Goal: Transaction & Acquisition: Purchase product/service

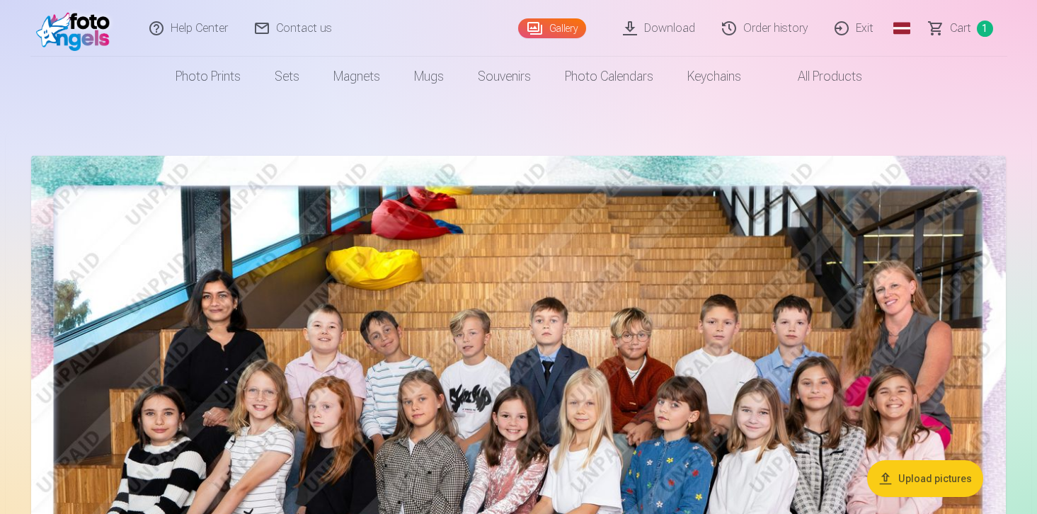
click at [975, 29] on link "Cart 1" at bounding box center [961, 28] width 91 height 57
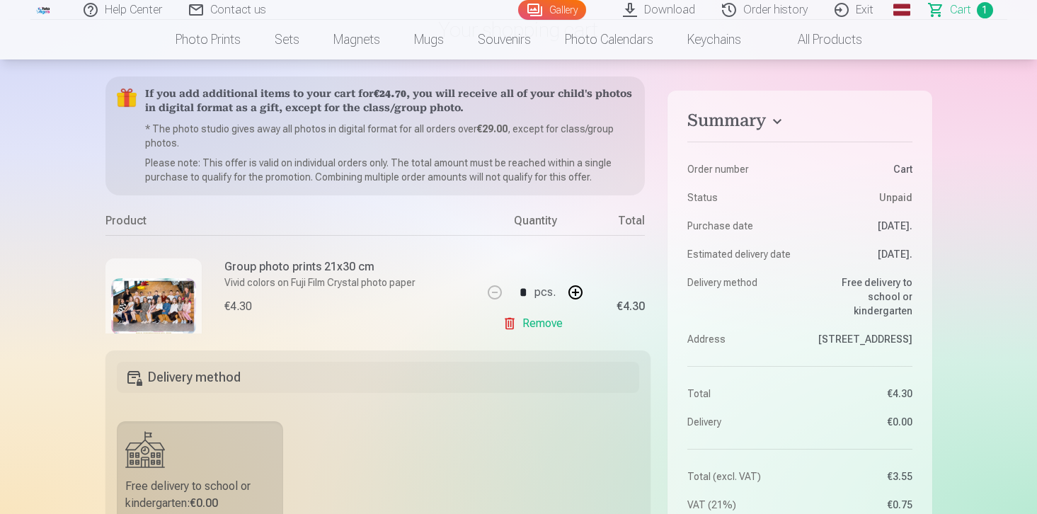
scroll to position [116, 0]
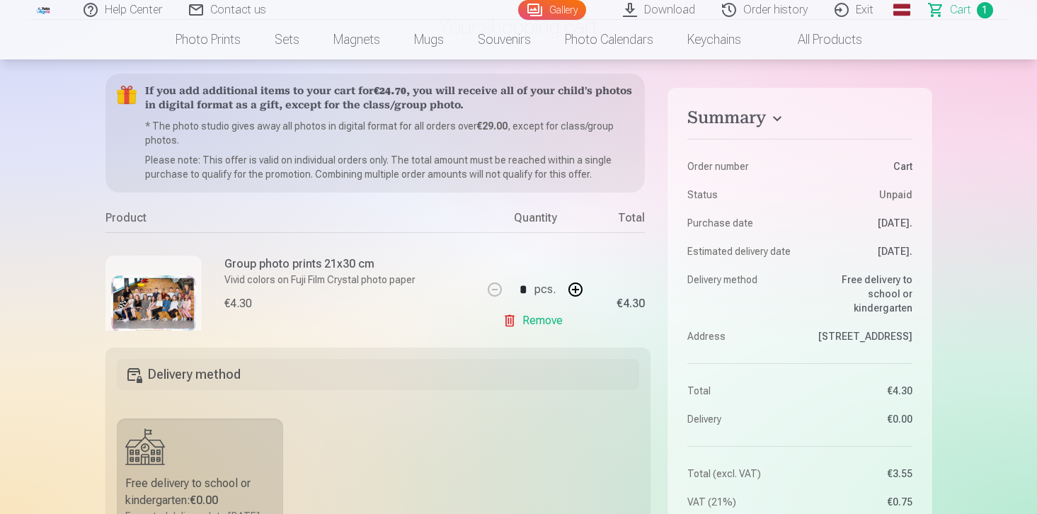
click at [153, 292] on img at bounding box center [153, 303] width 85 height 57
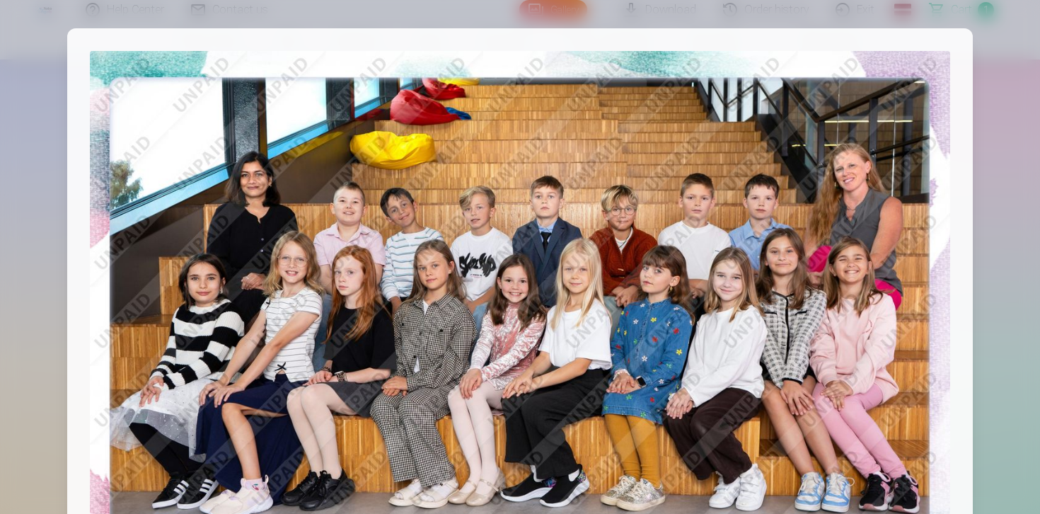
click at [52, 292] on div at bounding box center [520, 257] width 1040 height 514
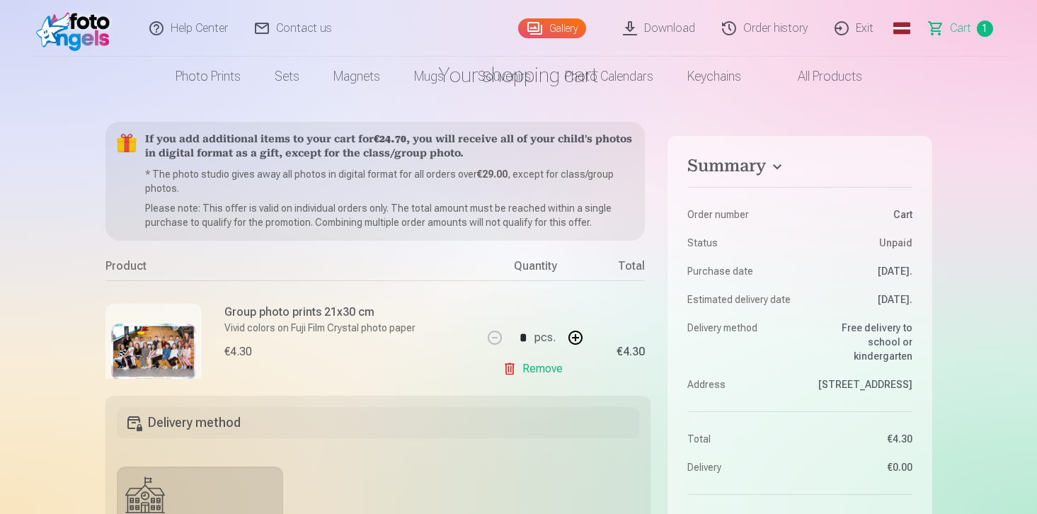
scroll to position [0, 0]
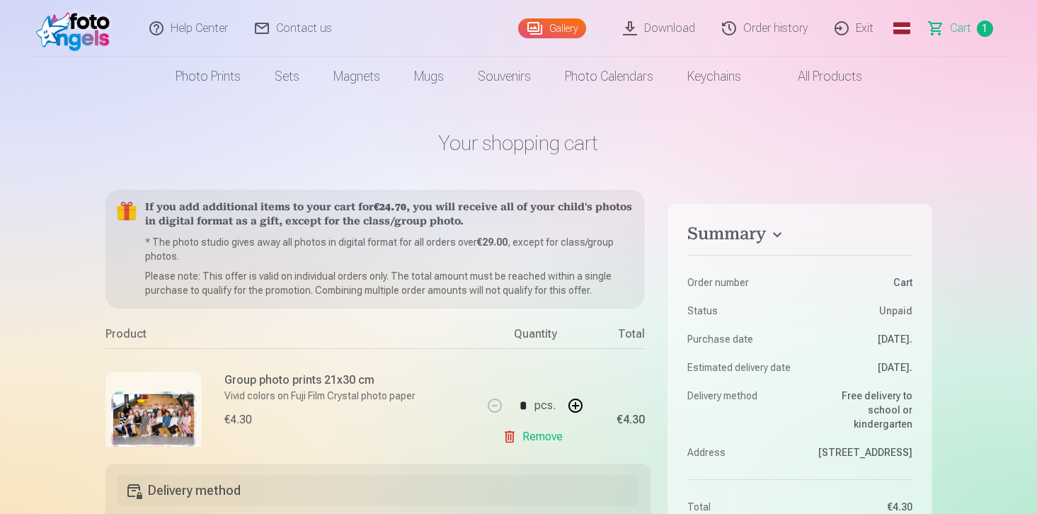
click at [670, 30] on font "Download" at bounding box center [669, 27] width 51 height 13
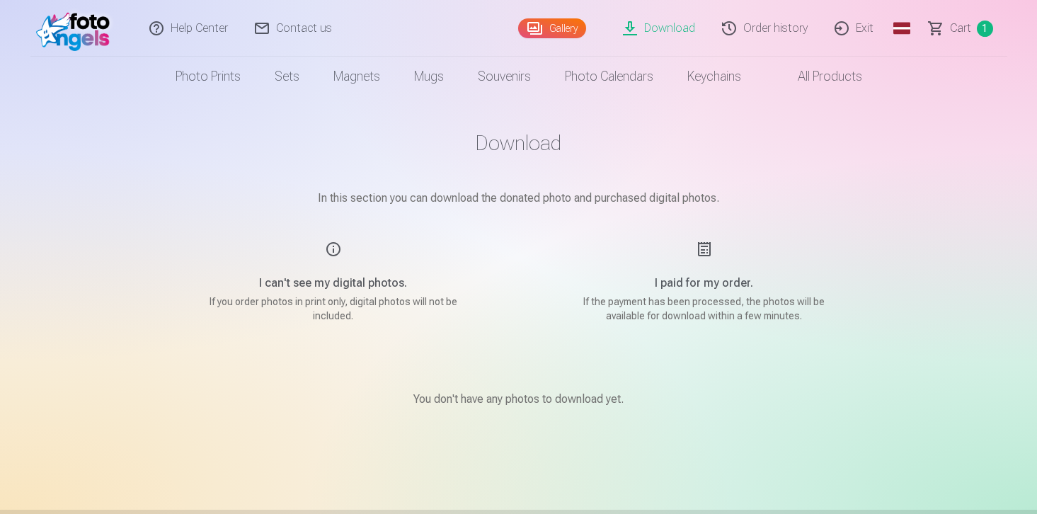
click at [570, 32] on font "Gallery" at bounding box center [563, 28] width 28 height 11
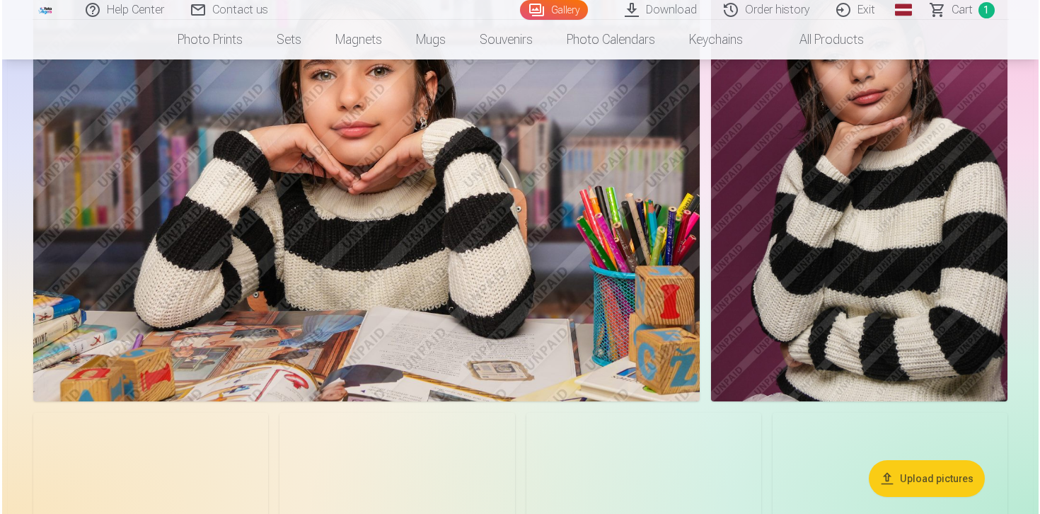
scroll to position [3119, 0]
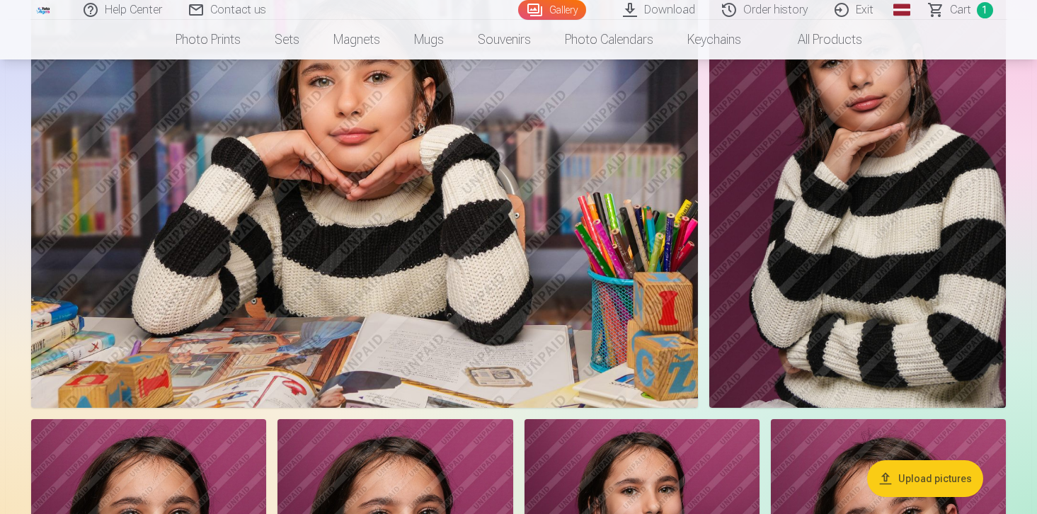
click at [556, 148] on img at bounding box center [364, 185] width 667 height 444
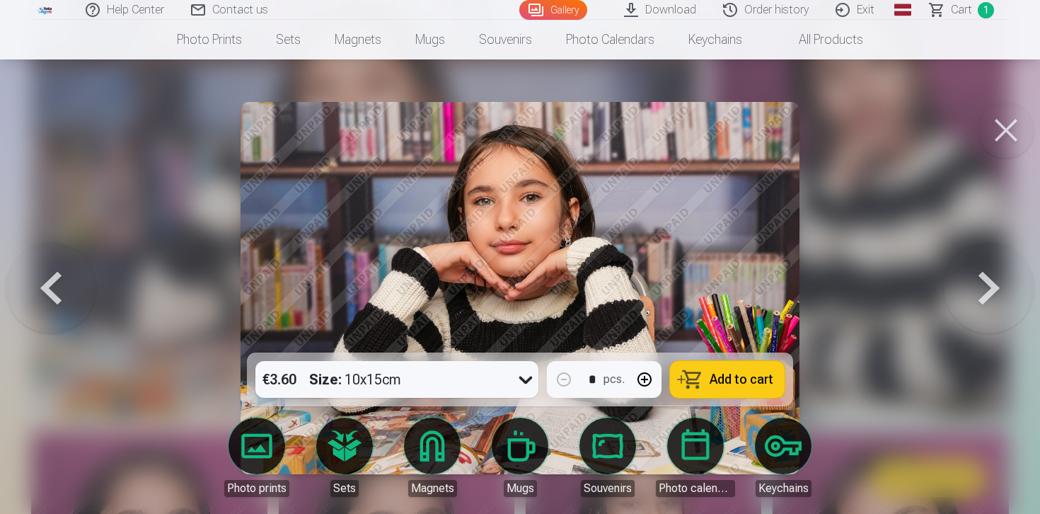
click at [995, 282] on button at bounding box center [989, 288] width 91 height 100
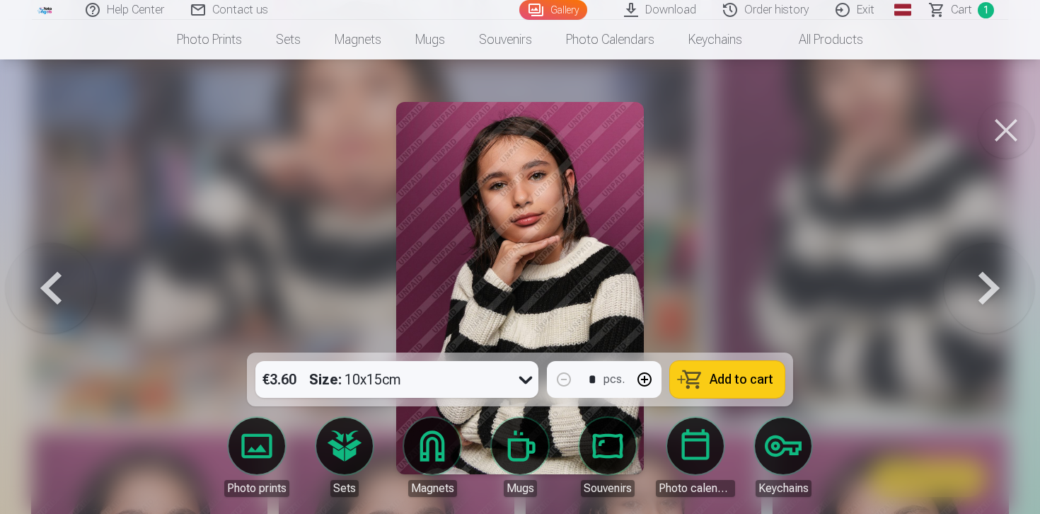
click at [995, 282] on button at bounding box center [989, 288] width 91 height 100
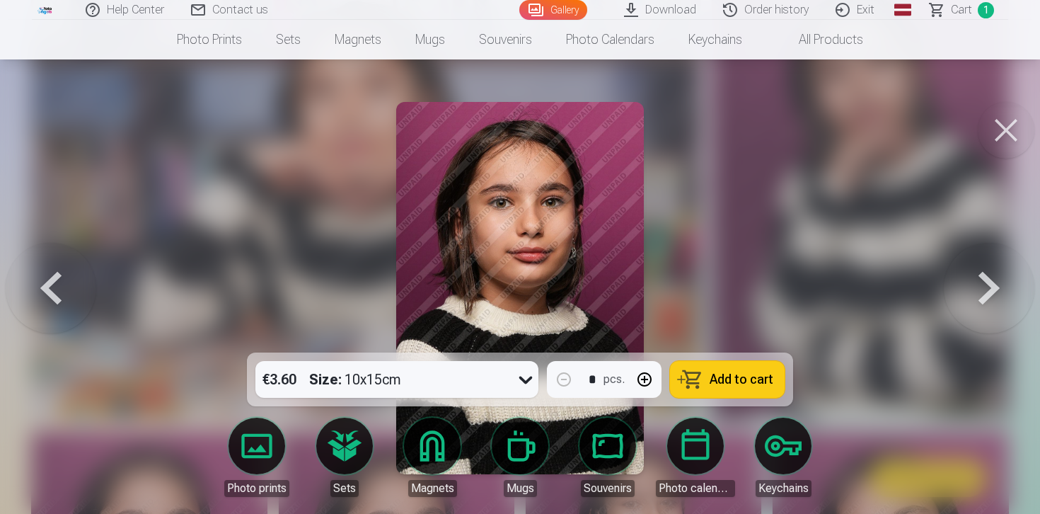
click at [995, 282] on button at bounding box center [989, 288] width 91 height 100
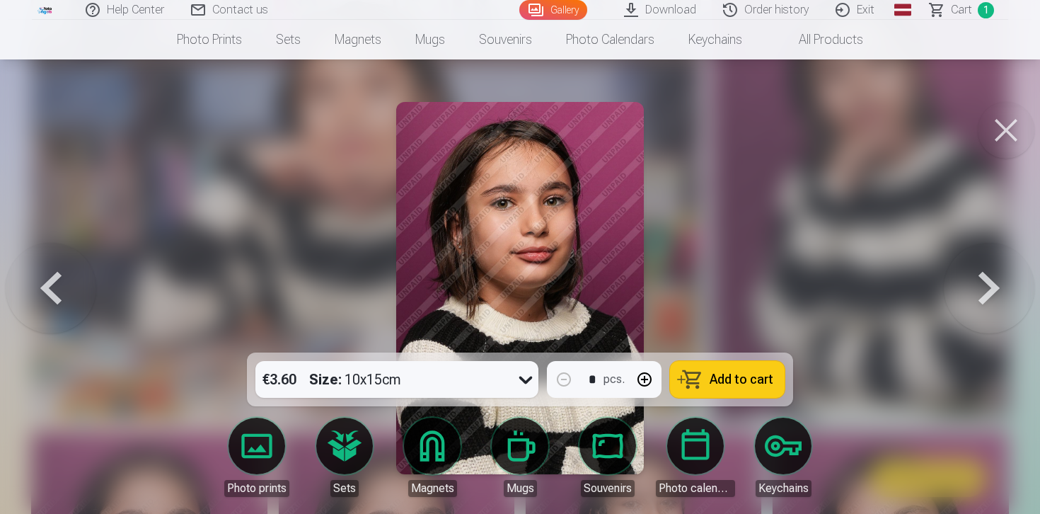
click at [995, 282] on button at bounding box center [989, 288] width 91 height 100
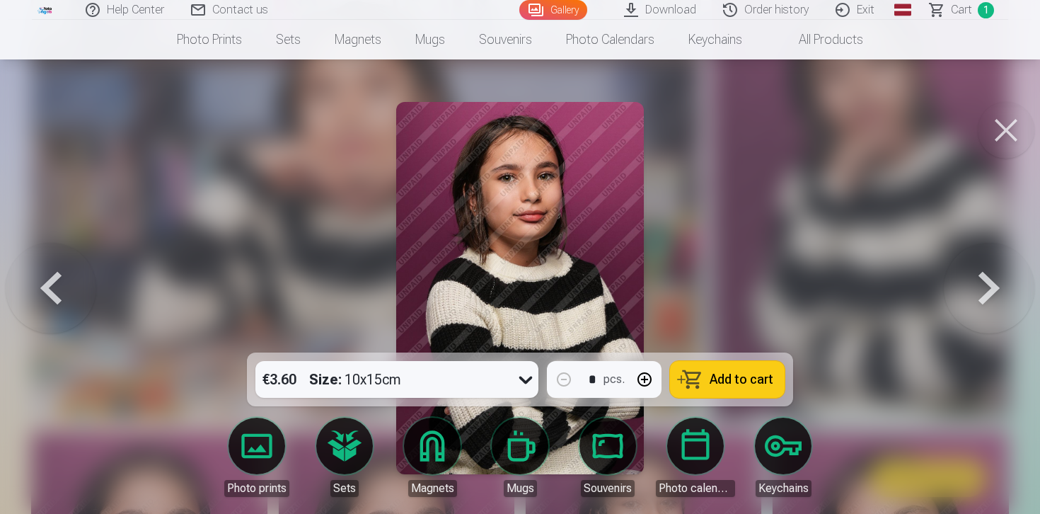
click at [995, 282] on button at bounding box center [989, 288] width 91 height 100
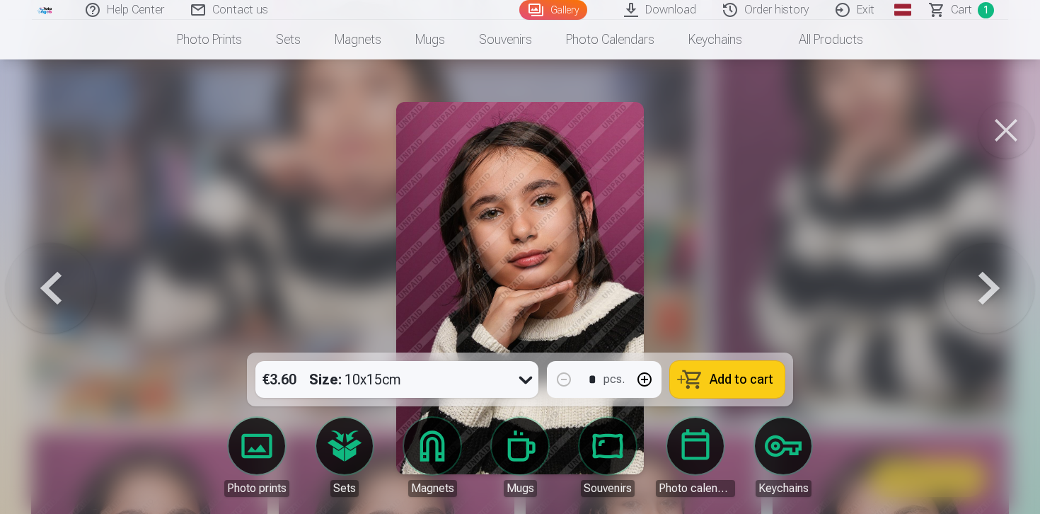
click at [995, 282] on button at bounding box center [989, 288] width 91 height 100
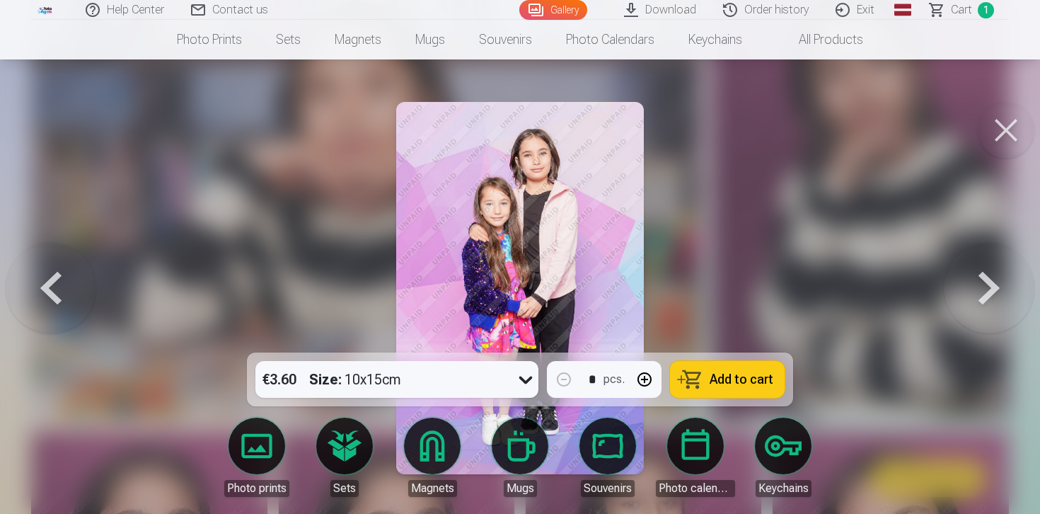
click at [995, 282] on button at bounding box center [989, 288] width 91 height 100
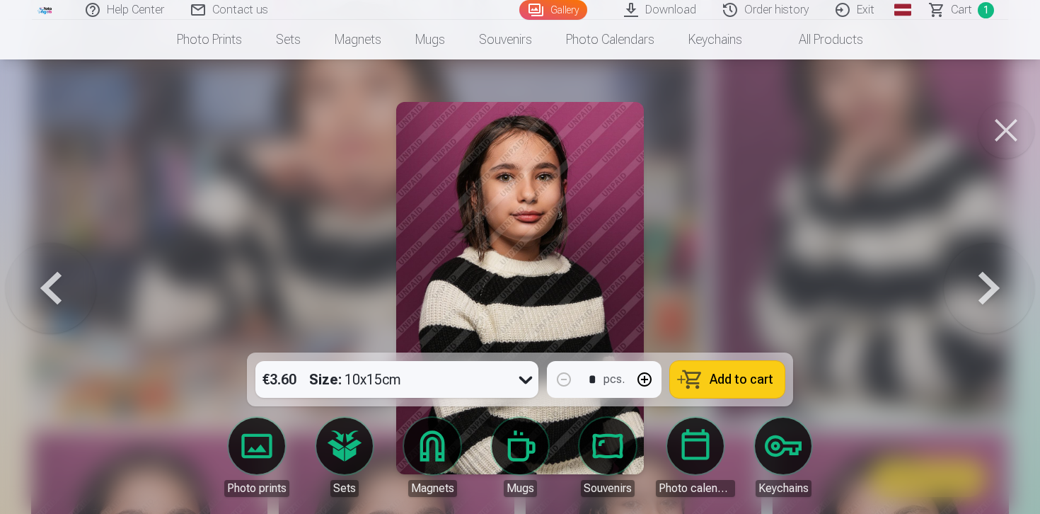
click at [1014, 130] on button at bounding box center [1006, 130] width 57 height 57
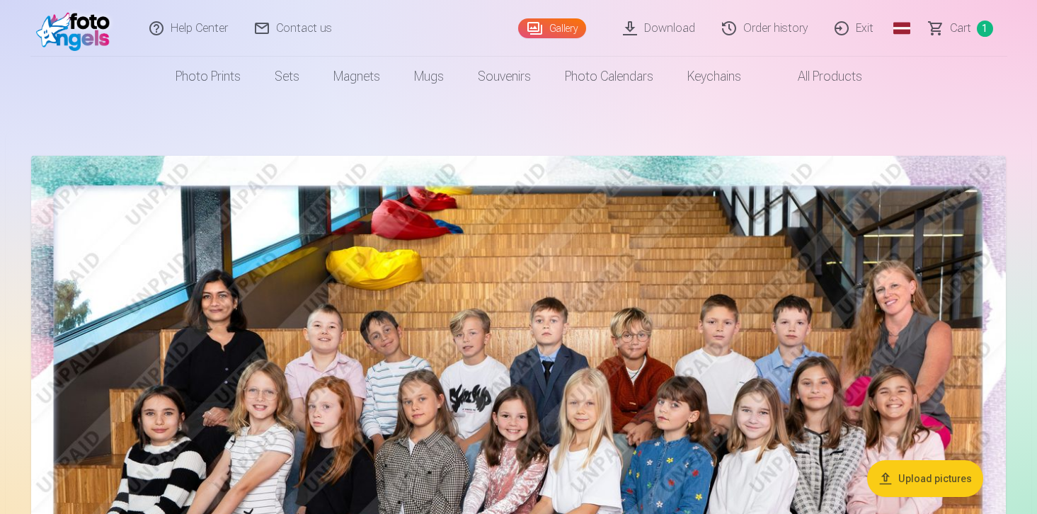
click at [963, 30] on font "Cart" at bounding box center [960, 27] width 21 height 13
click at [567, 30] on font "Gallery" at bounding box center [563, 28] width 28 height 11
click at [938, 69] on nav "Photo prints High-quality photo prints 210 gsm paper, saturated color and detai…" at bounding box center [518, 77] width 1037 height 40
click at [685, 24] on font "Download" at bounding box center [669, 27] width 51 height 13
click at [978, 31] on span "1" at bounding box center [985, 29] width 16 height 16
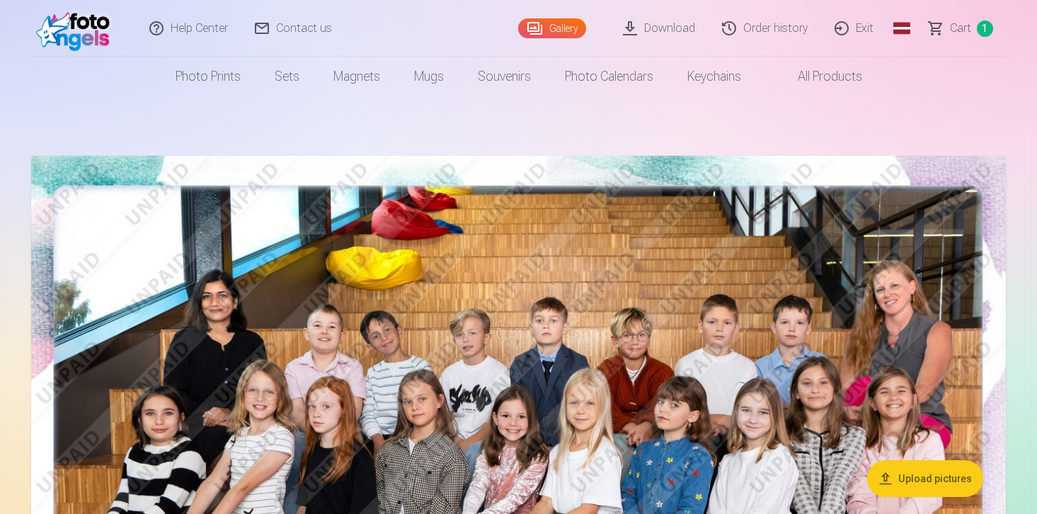
click at [967, 30] on font "Cart" at bounding box center [960, 27] width 21 height 13
click at [555, 32] on font "Gallery" at bounding box center [563, 28] width 28 height 11
click at [975, 33] on link "Cart 1" at bounding box center [961, 28] width 91 height 57
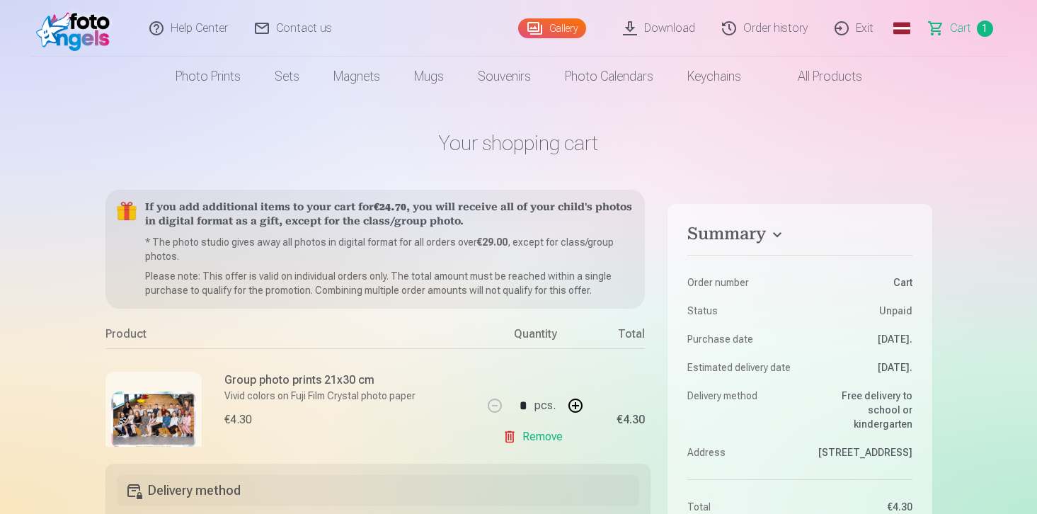
click at [182, 402] on img at bounding box center [153, 419] width 85 height 57
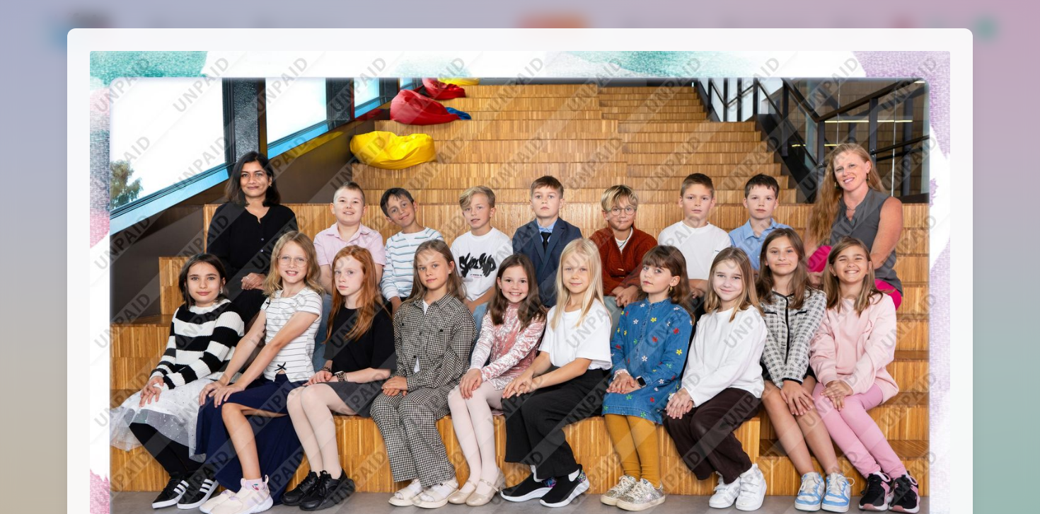
click at [24, 217] on div at bounding box center [520, 257] width 1040 height 514
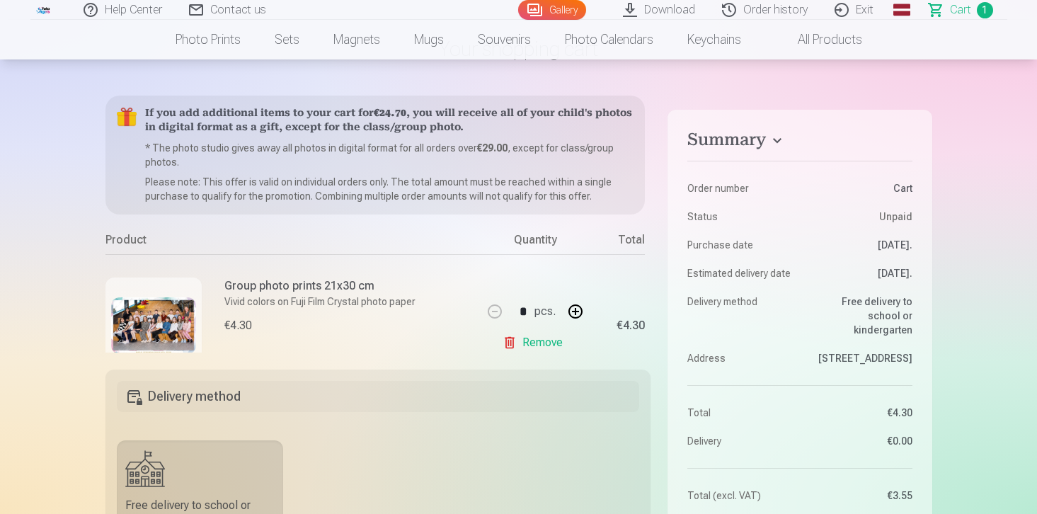
scroll to position [47, 0]
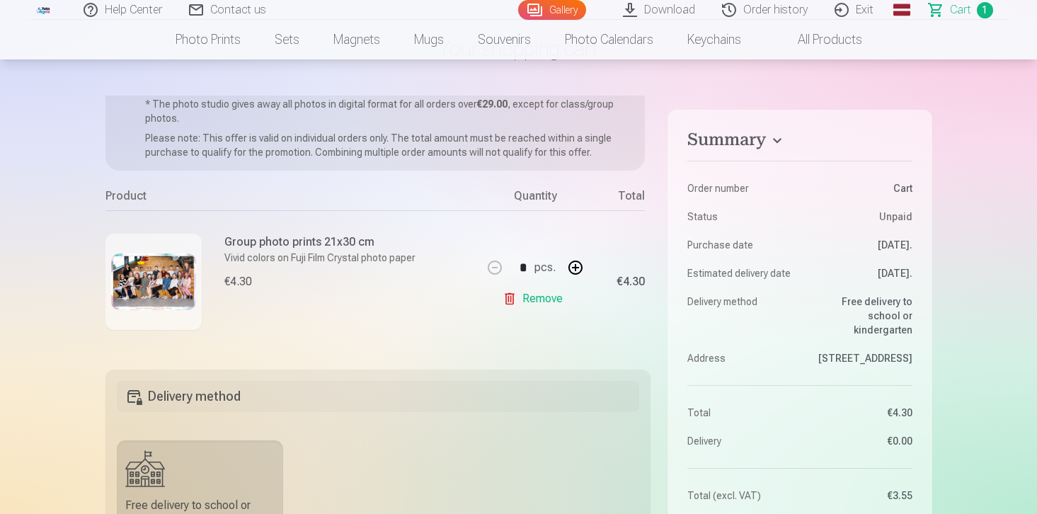
click at [329, 253] on font "Vivid colors on Fuji Film Crystal photo paper" at bounding box center [319, 257] width 191 height 11
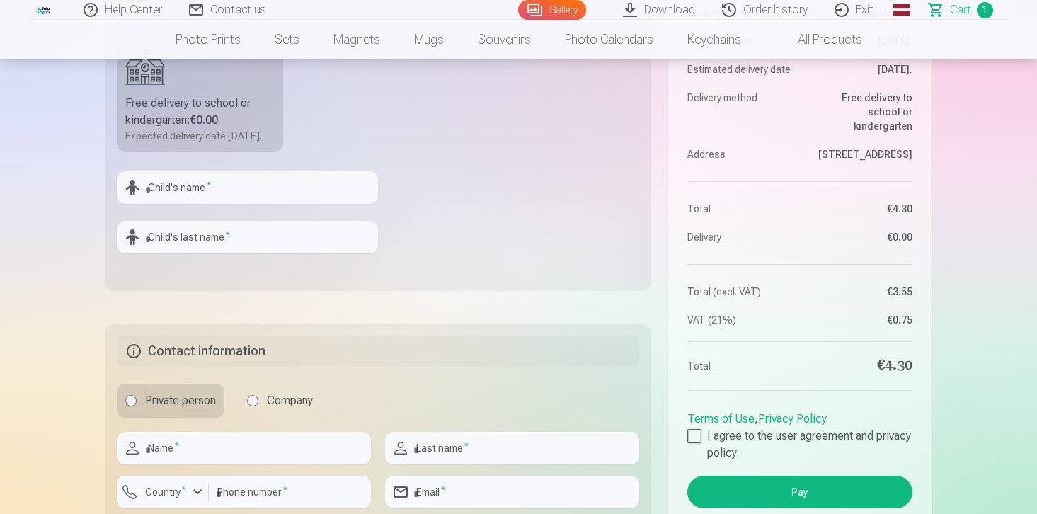
scroll to position [0, 0]
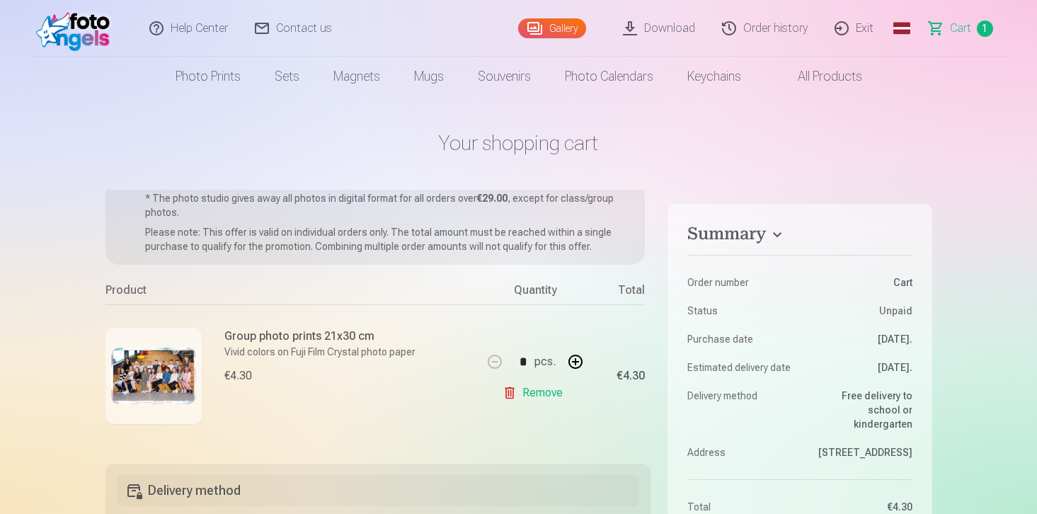
click at [670, 30] on font "Download" at bounding box center [669, 27] width 51 height 13
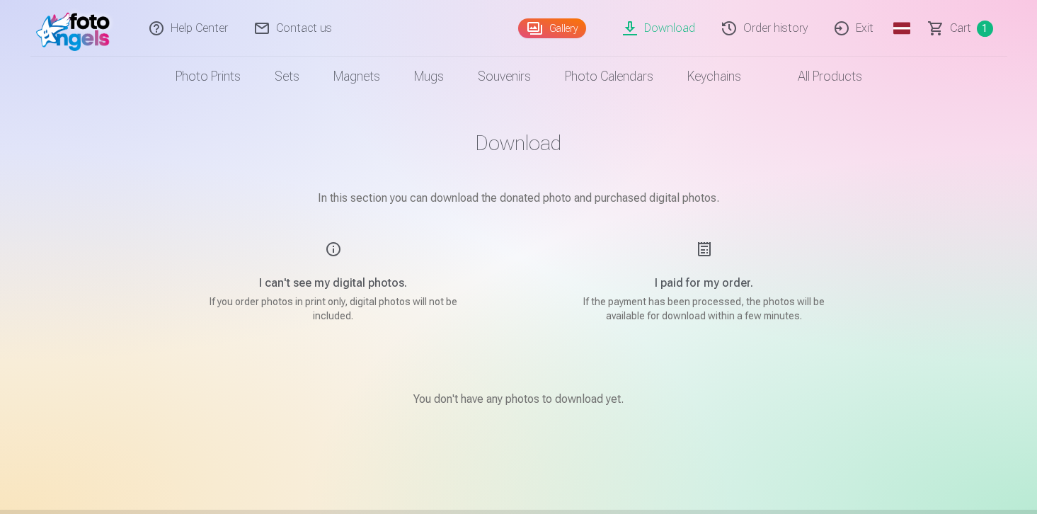
click at [594, 30] on div "Gallery" at bounding box center [557, 28] width 78 height 57
click at [548, 29] on link "Gallery" at bounding box center [552, 28] width 68 height 20
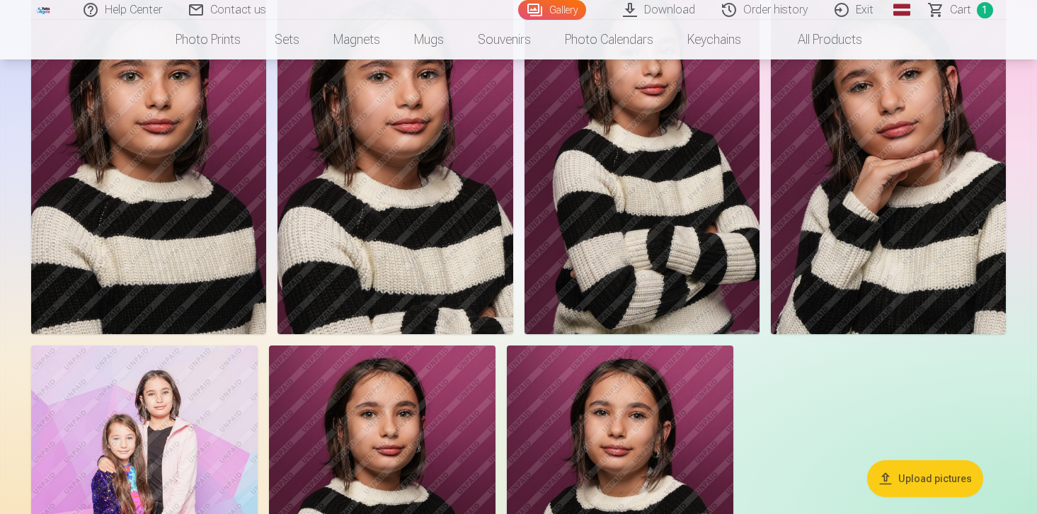
scroll to position [3728, 0]
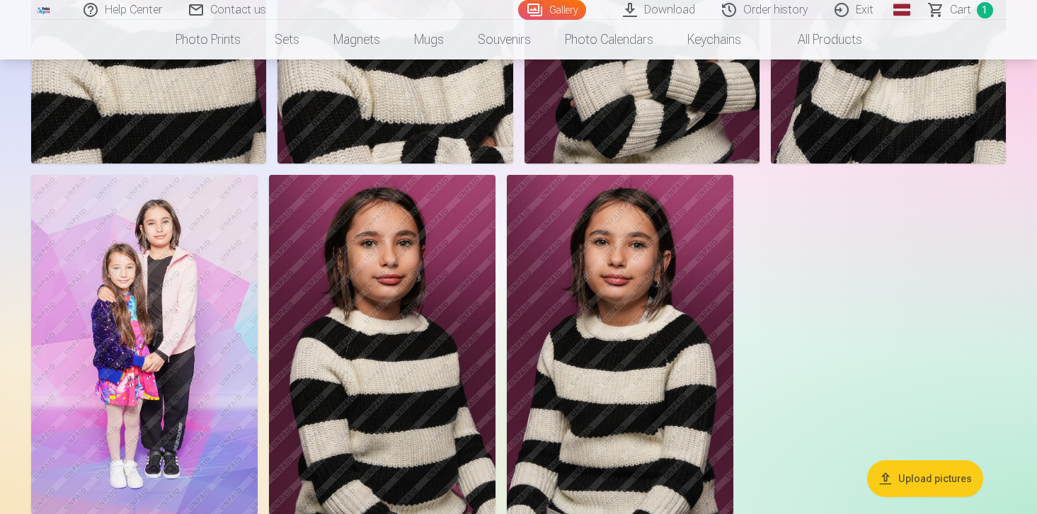
click at [163, 244] on img at bounding box center [144, 345] width 226 height 340
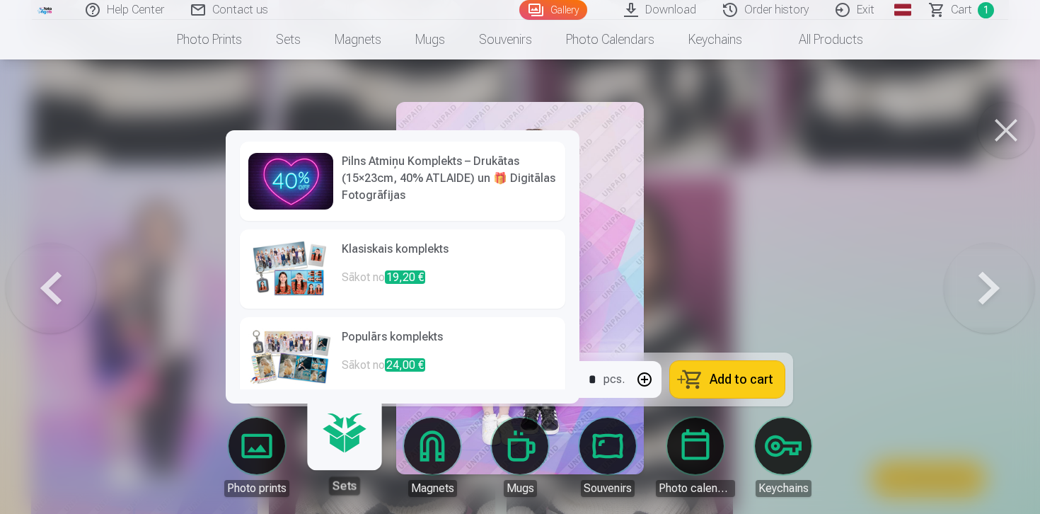
click at [411, 182] on h6 "Pilns Atmiņu Komplekts – Drukātas (15×23cm, 40% ATLAIDE) un 🎁 Digitālas Fotogrā…" at bounding box center [449, 178] width 215 height 51
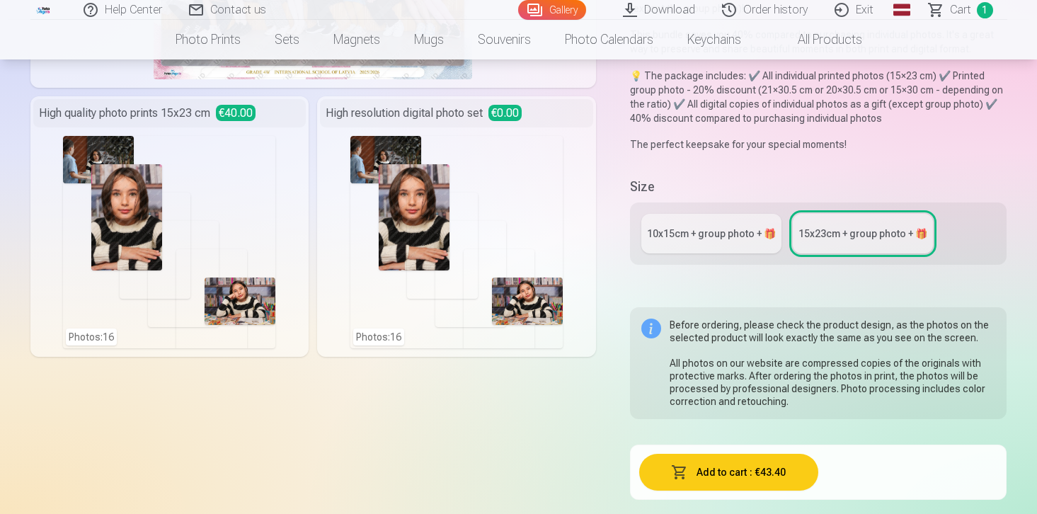
scroll to position [309, 0]
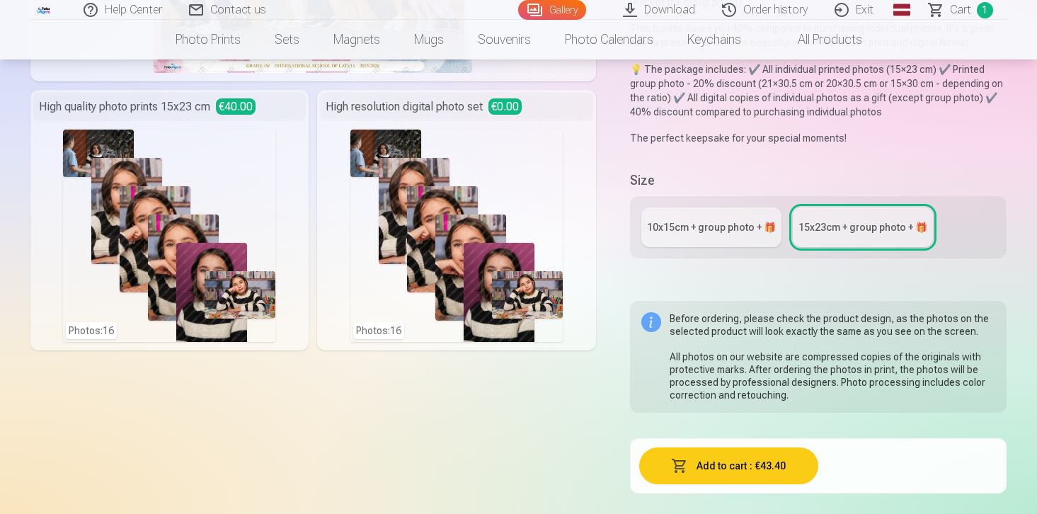
click at [687, 241] on link "10x15cm + group photo + 🎁" at bounding box center [711, 227] width 140 height 40
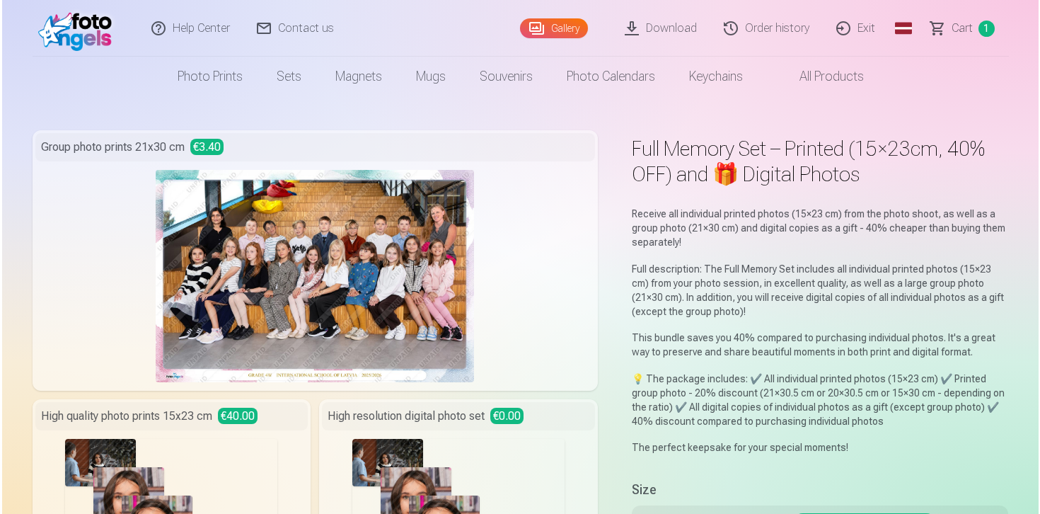
scroll to position [3740, 0]
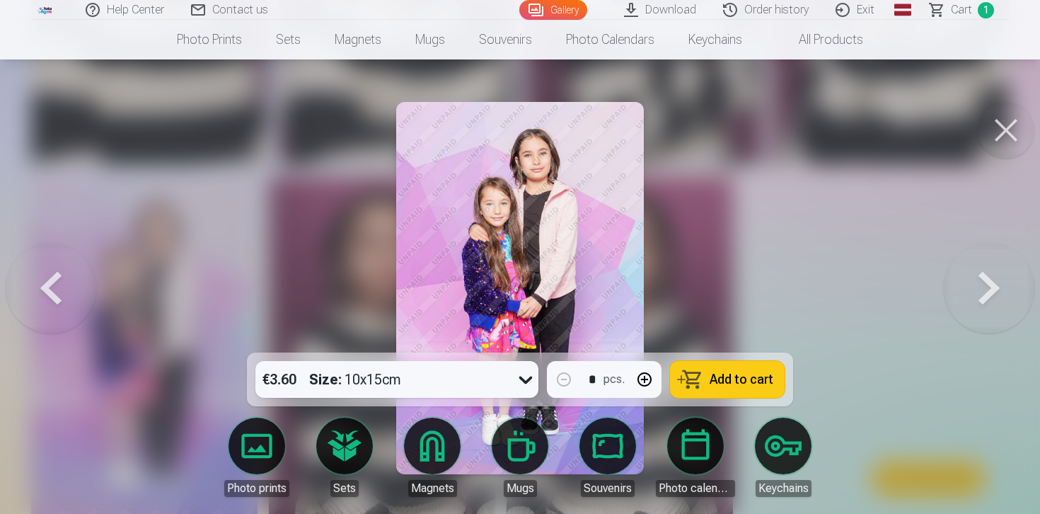
click at [999, 296] on button at bounding box center [989, 288] width 91 height 100
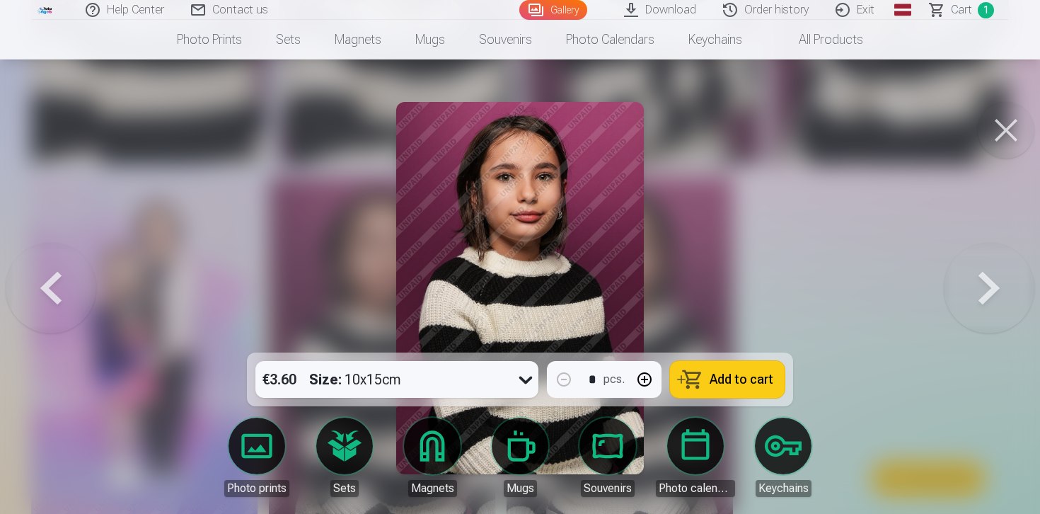
click at [999, 296] on button at bounding box center [989, 288] width 91 height 100
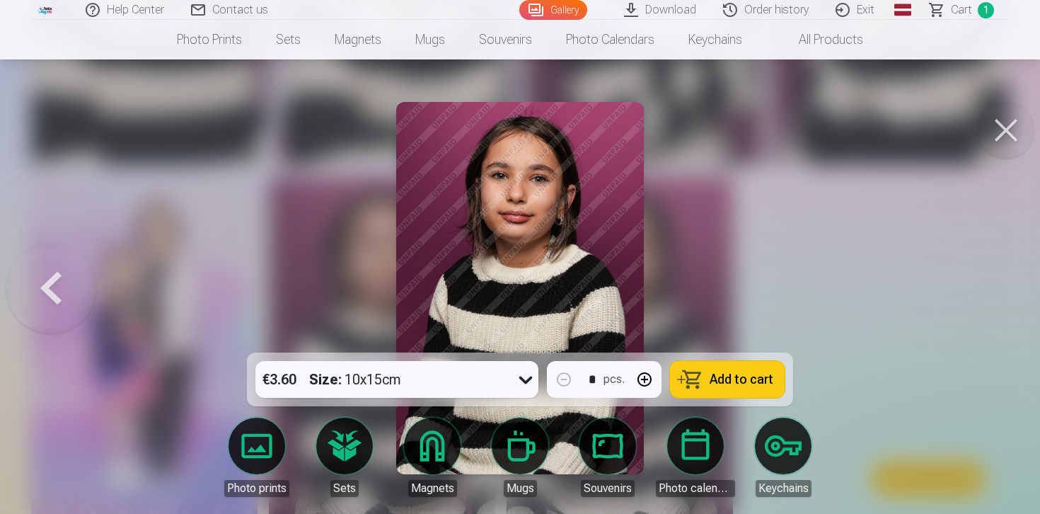
click at [999, 296] on div at bounding box center [520, 257] width 1040 height 514
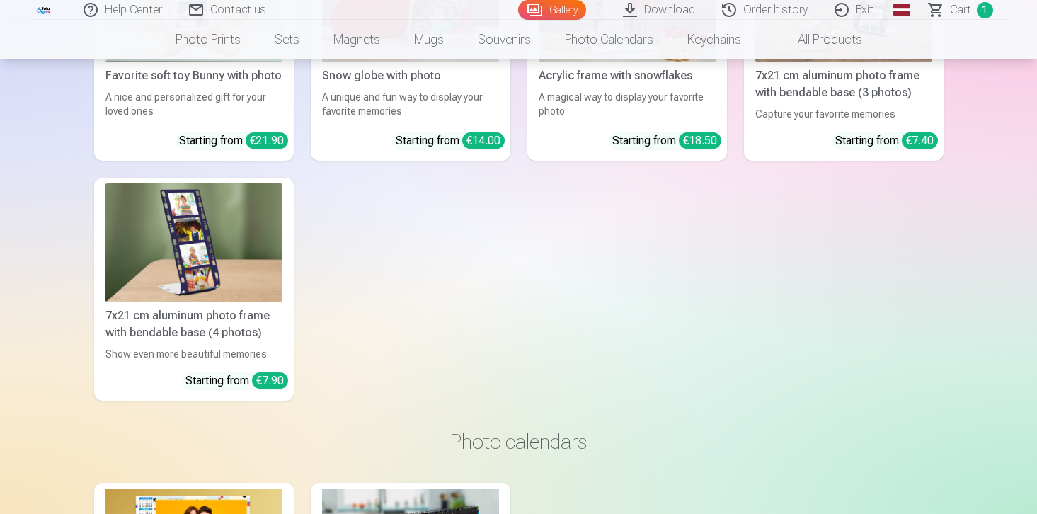
scroll to position [7876, 0]
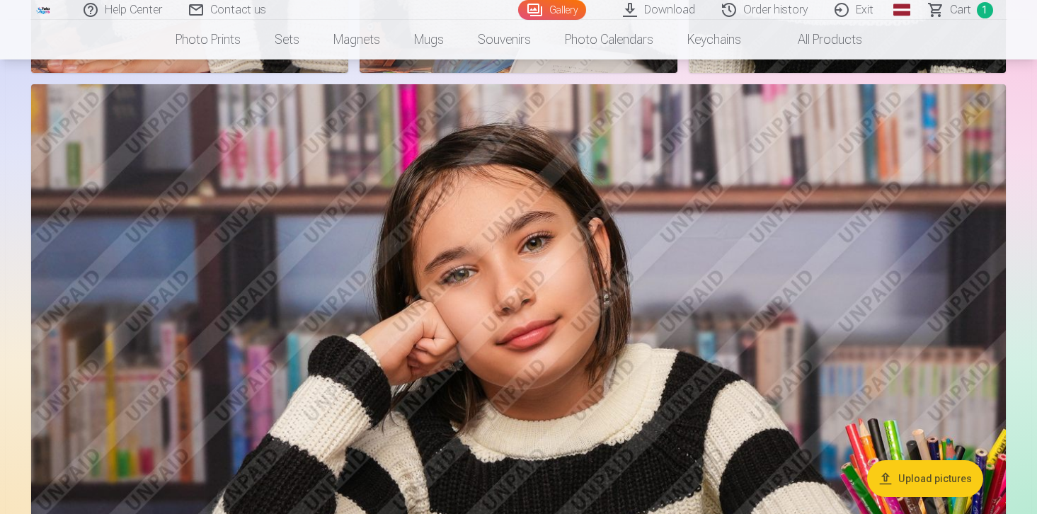
click at [598, 268] on img at bounding box center [518, 409] width 975 height 650
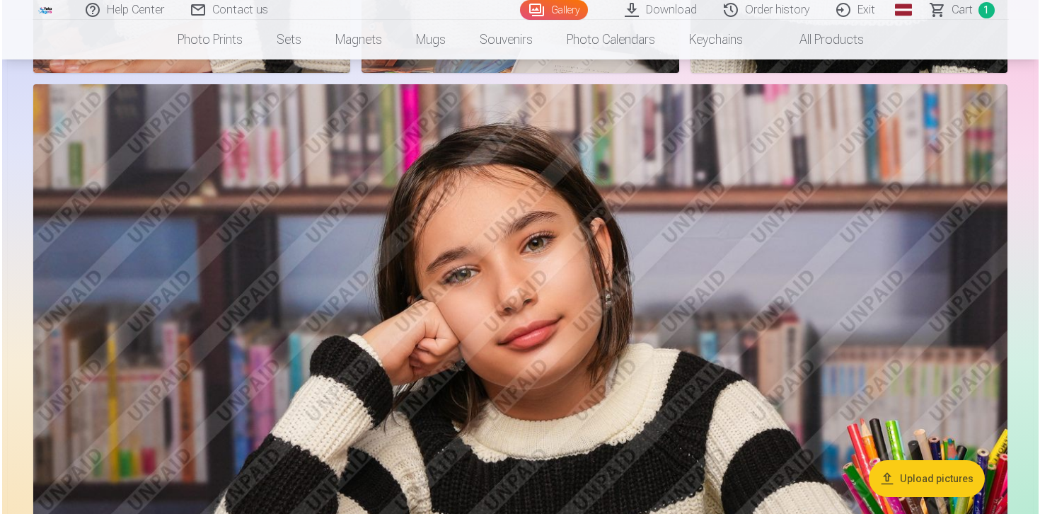
scroll to position [1680, 0]
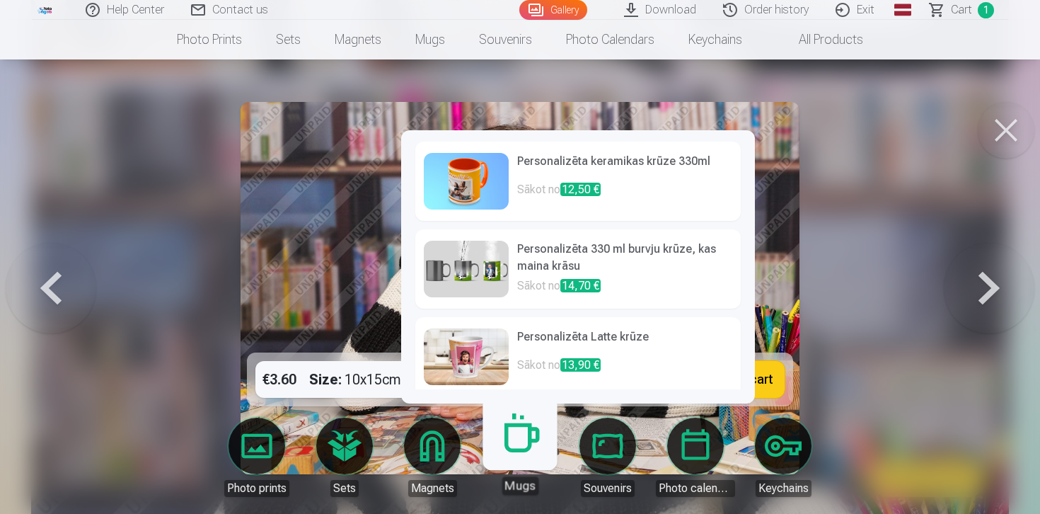
click at [558, 171] on h6 "Personalizēta keramikas krūze 330ml" at bounding box center [624, 167] width 215 height 28
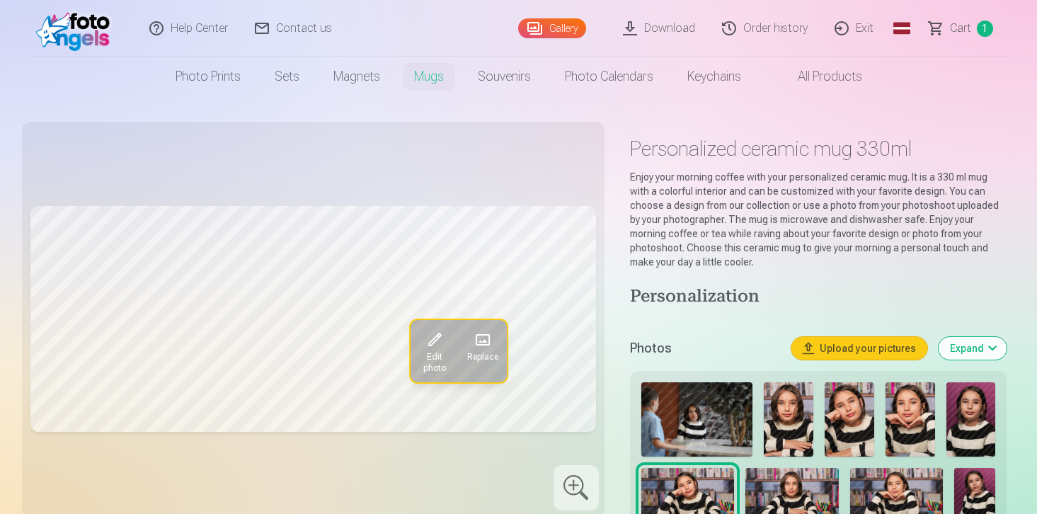
click at [438, 352] on font "Edit photo" at bounding box center [434, 362] width 23 height 21
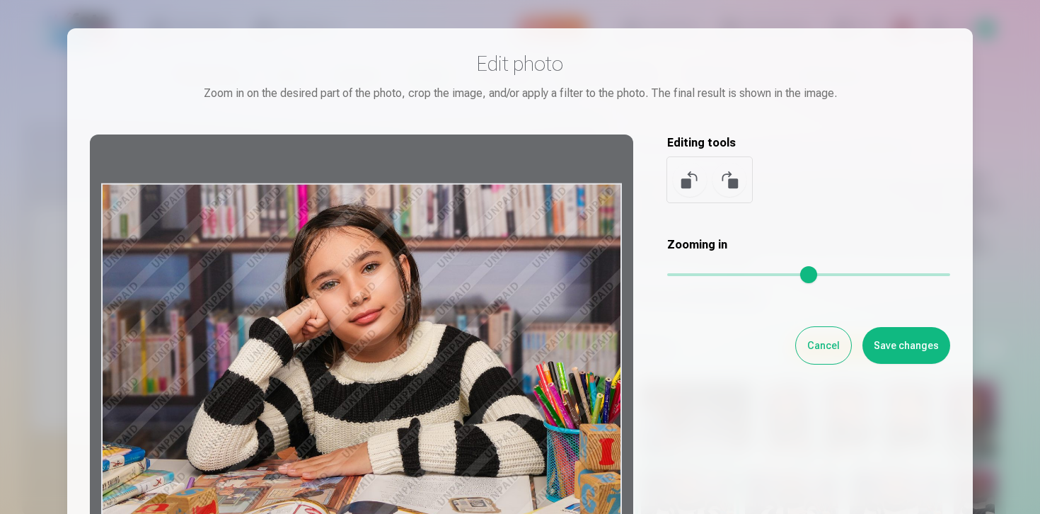
drag, startPoint x: 449, startPoint y: 332, endPoint x: 458, endPoint y: 253, distance: 79.8
click at [459, 242] on div at bounding box center [362, 356] width 544 height 444
click at [598, 348] on font "Cancel" at bounding box center [824, 345] width 33 height 11
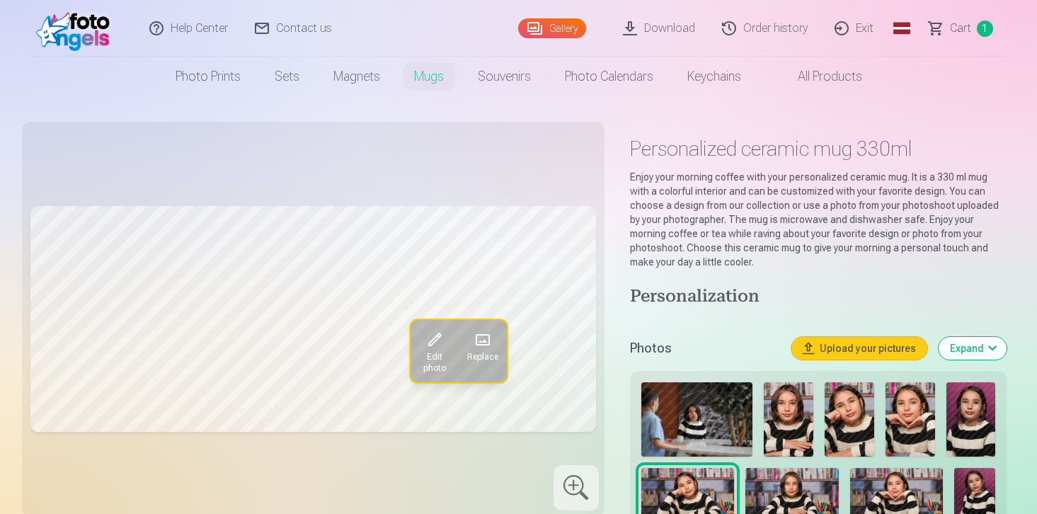
click at [477, 351] on span "Replace" at bounding box center [482, 356] width 31 height 11
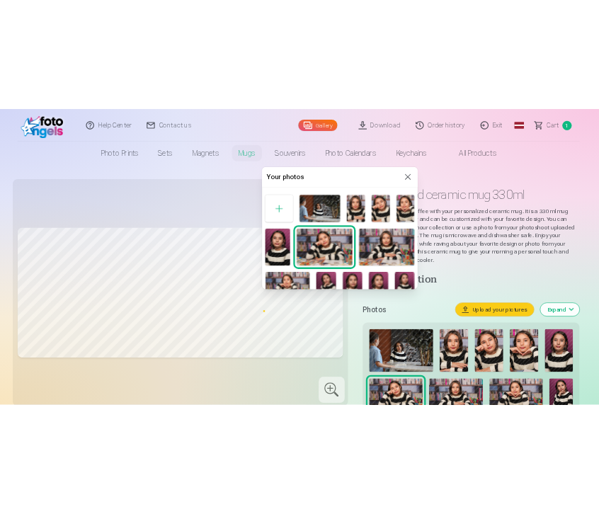
scroll to position [81, 0]
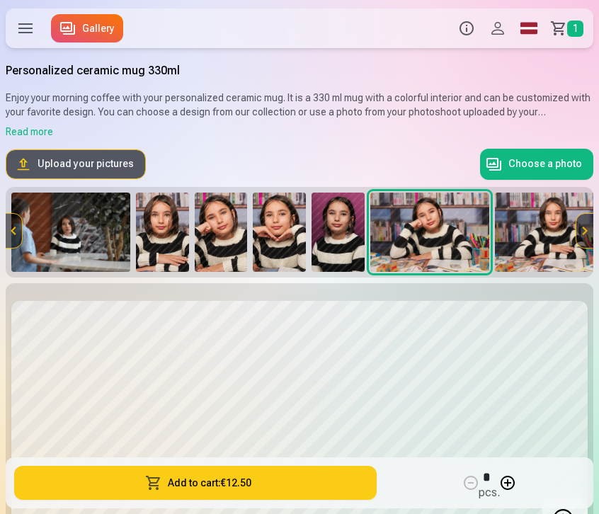
click at [553, 233] on img at bounding box center [554, 232] width 119 height 79
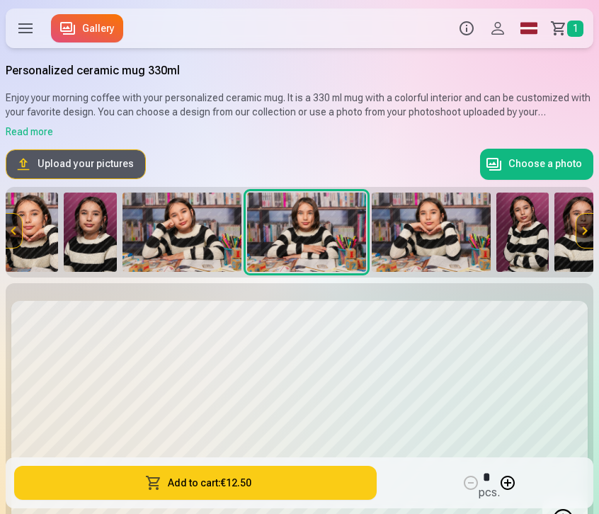
scroll to position [0, 254]
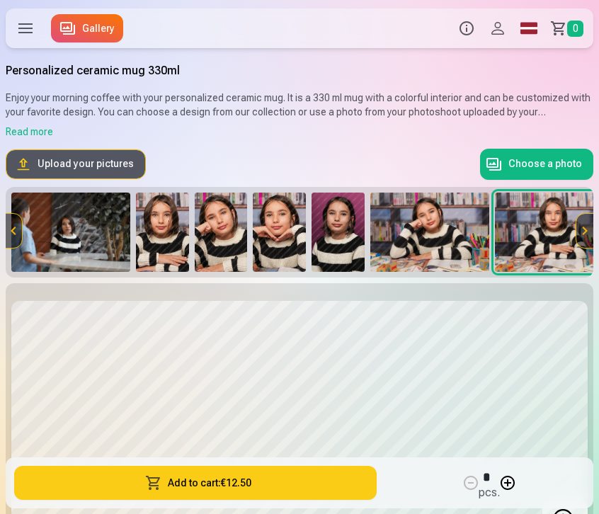
click at [331, 226] on img at bounding box center [337, 232] width 53 height 79
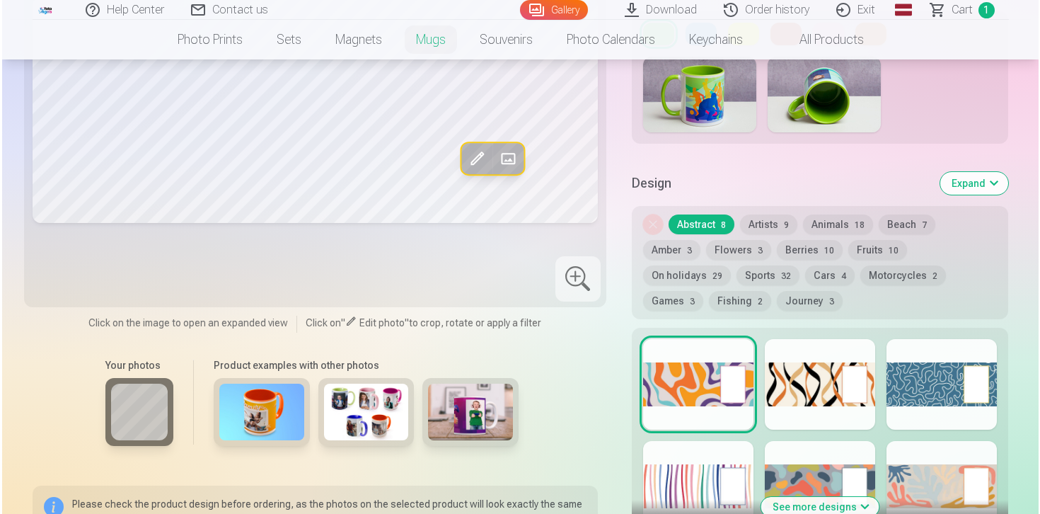
scroll to position [1680, 0]
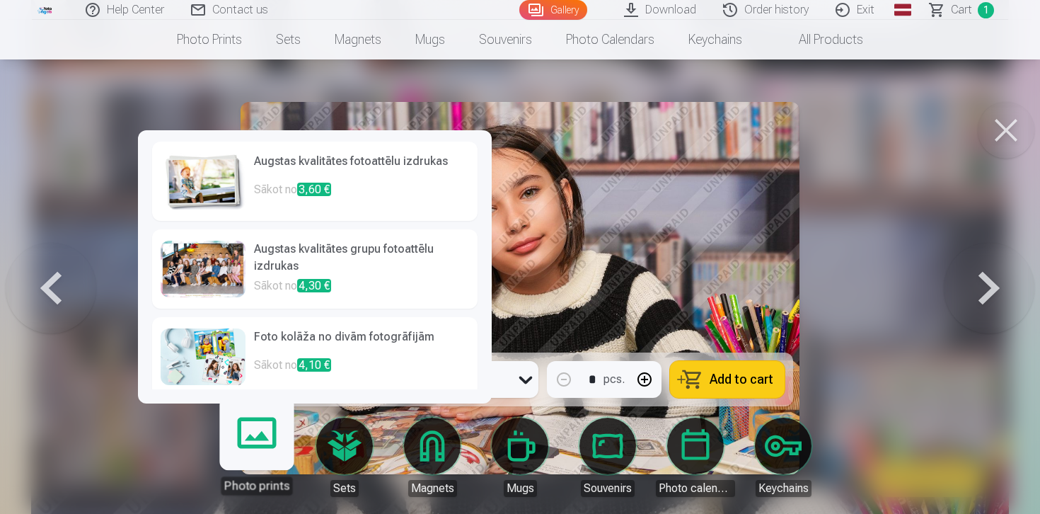
click at [255, 435] on link "Photo prints" at bounding box center [256, 451] width 87 height 87
click at [277, 355] on h6 "Foto kolāža no divām fotogrāfijām" at bounding box center [361, 342] width 215 height 28
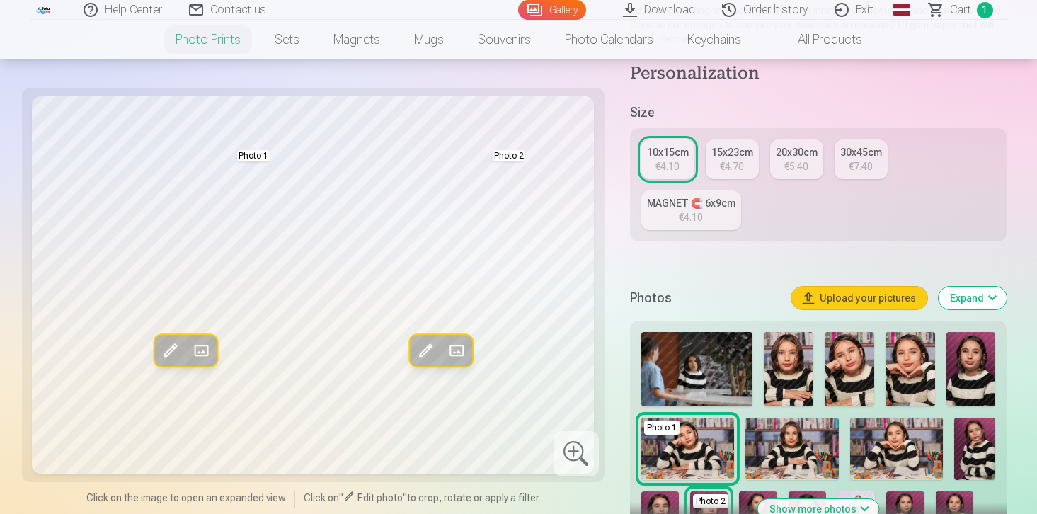
scroll to position [209, 0]
click at [598, 417] on img at bounding box center [791, 448] width 93 height 62
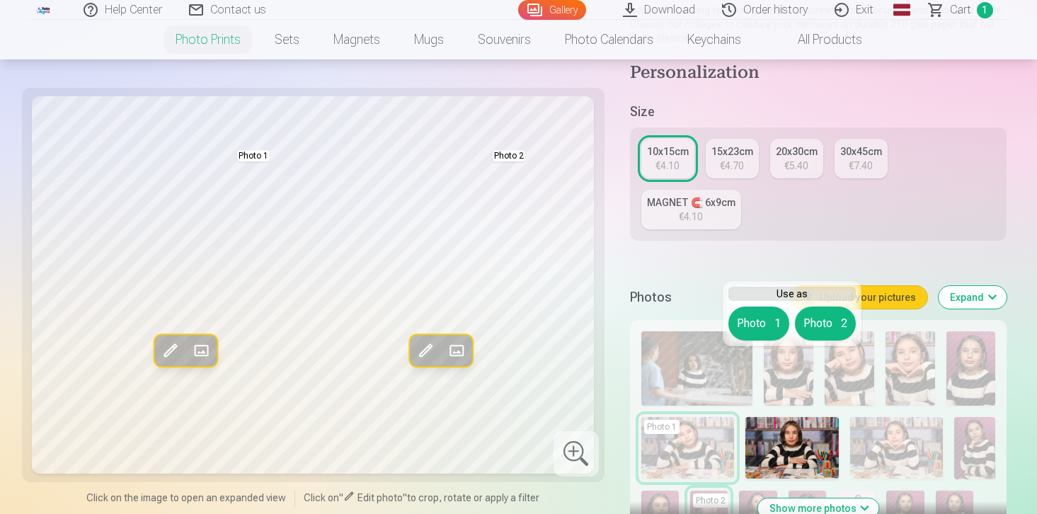
click at [598, 199] on div "Personalization Size 10x15cm €4.10 15x23cm €4.70 20x30cm €5.40 30x45cm €7.40 MA…" at bounding box center [818, 472] width 377 height 820
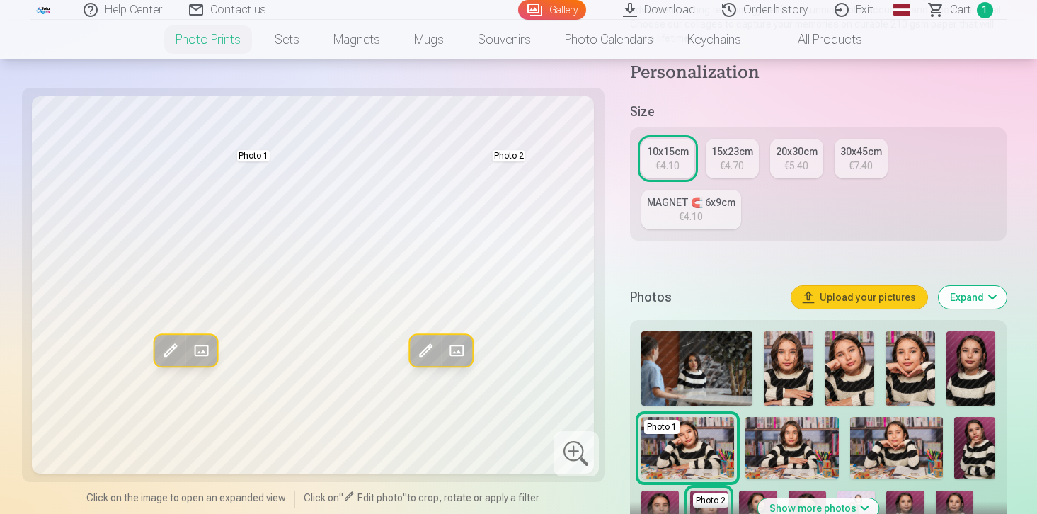
click at [598, 211] on font "€4.10" at bounding box center [691, 216] width 24 height 11
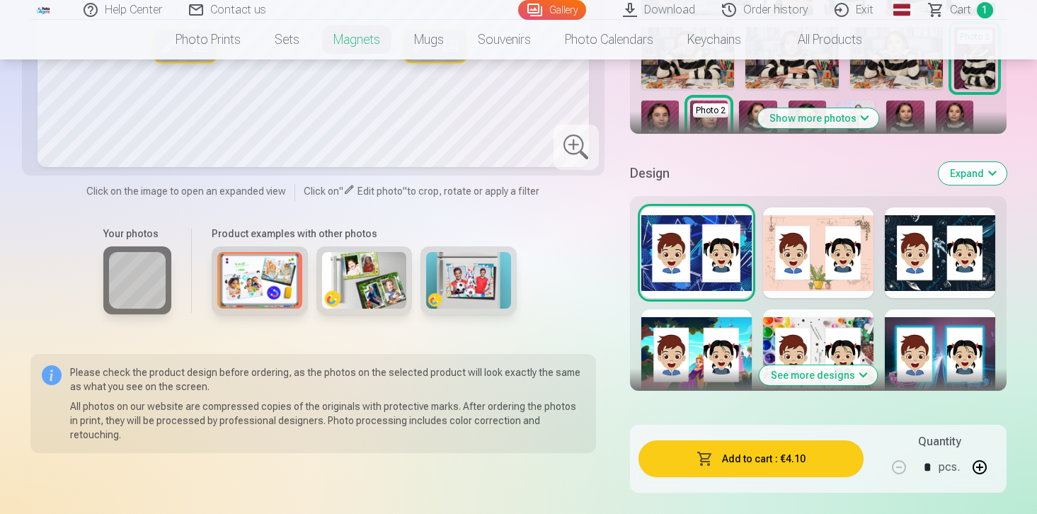
scroll to position [598, 0]
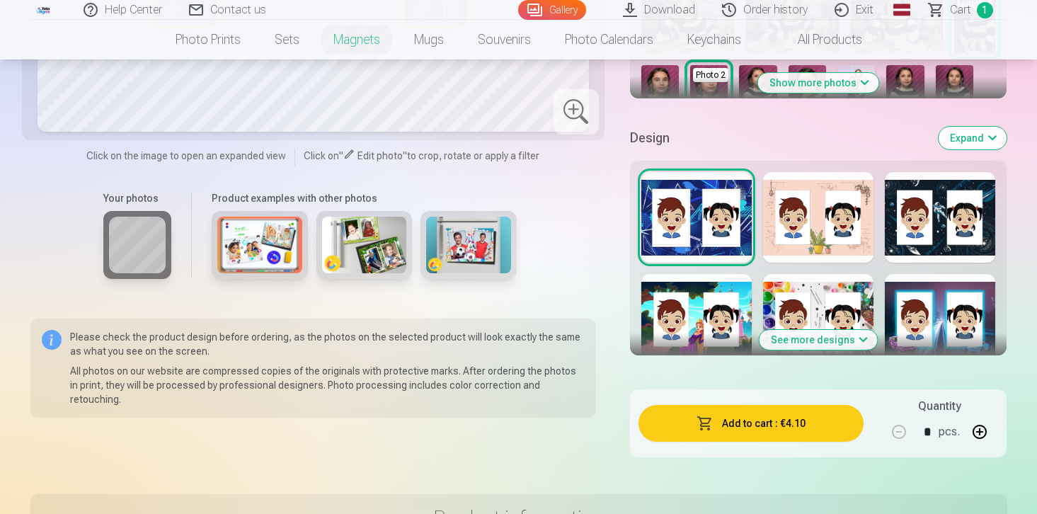
click at [598, 217] on div at bounding box center [818, 217] width 110 height 91
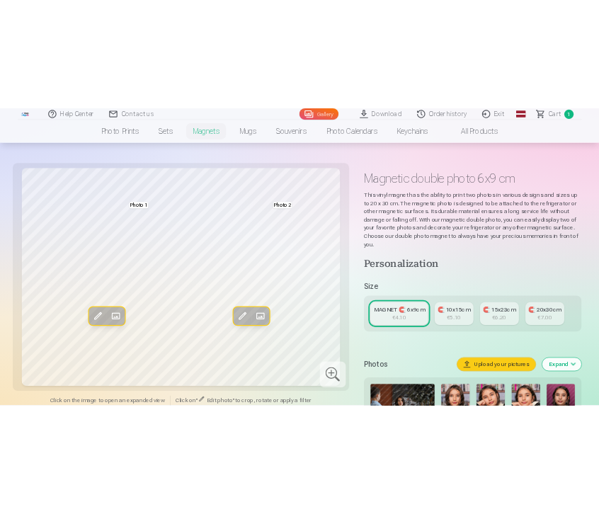
scroll to position [0, 0]
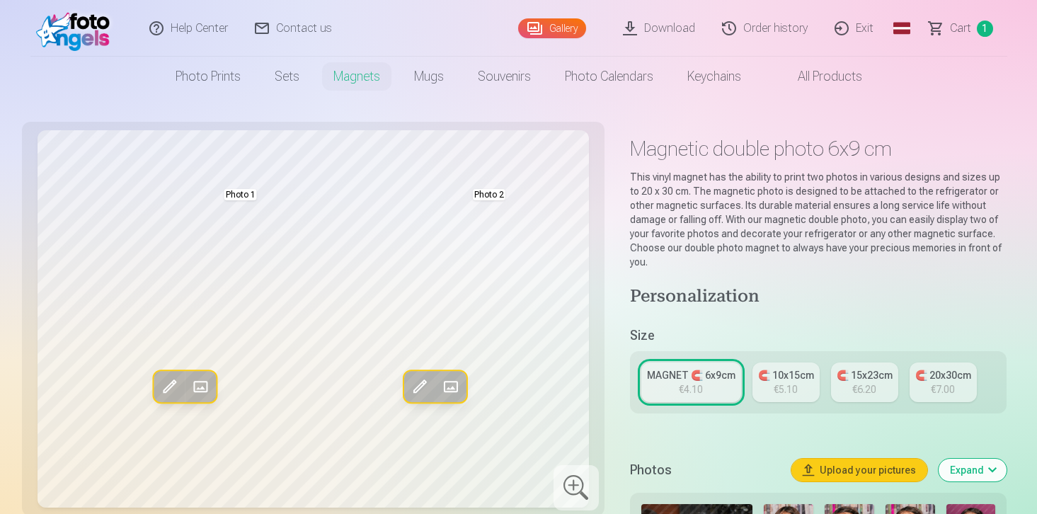
click at [598, 33] on font "Download" at bounding box center [669, 27] width 51 height 13
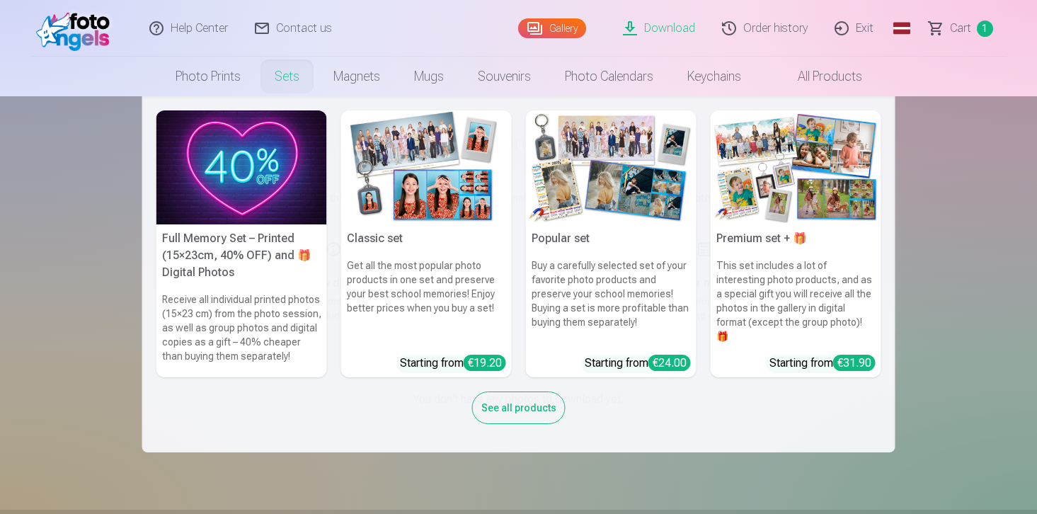
click at [277, 141] on img at bounding box center [241, 167] width 171 height 114
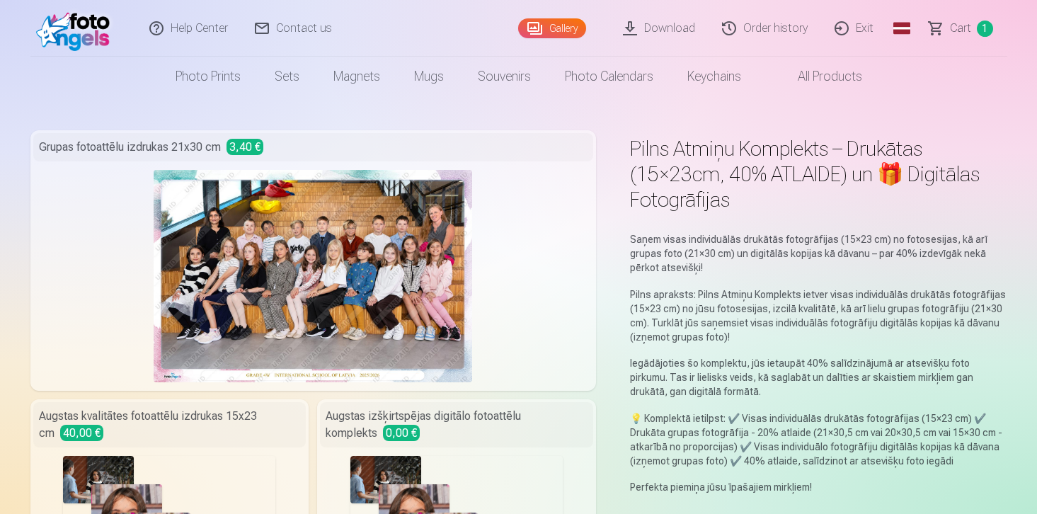
click at [502, 88] on link "Souvenirs" at bounding box center [504, 77] width 87 height 40
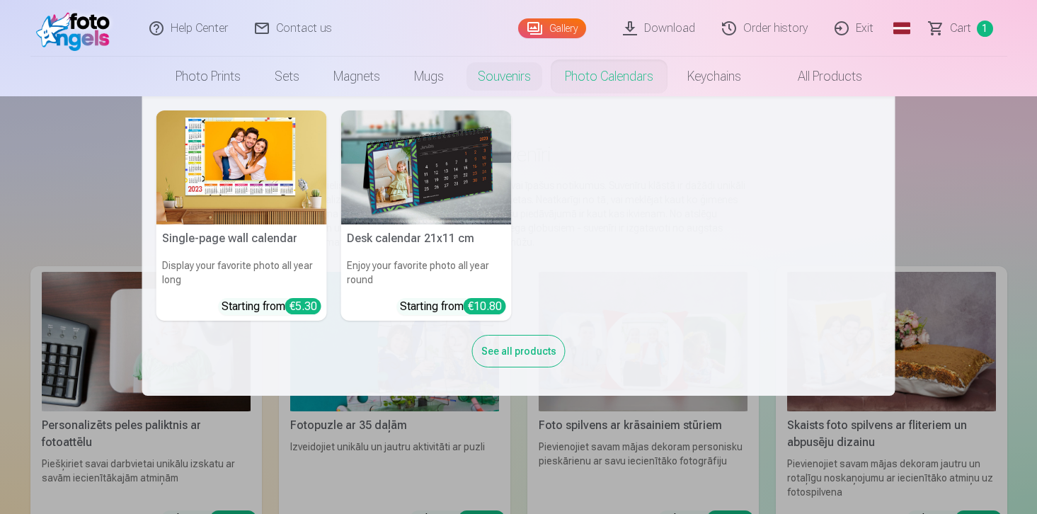
click at [598, 69] on font "Photo calendars" at bounding box center [609, 76] width 88 height 15
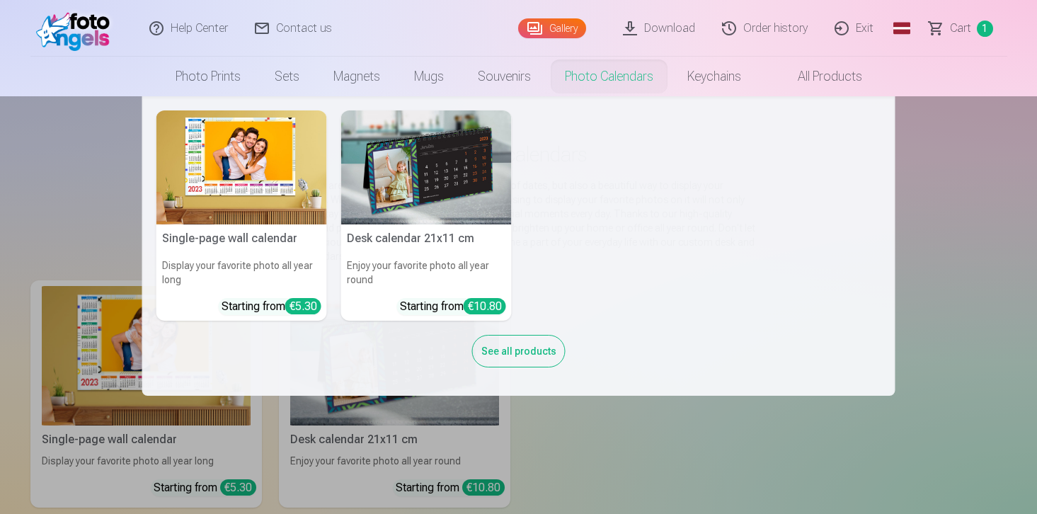
click at [598, 69] on font "Photo calendars" at bounding box center [609, 76] width 88 height 15
click at [301, 175] on img at bounding box center [241, 167] width 171 height 114
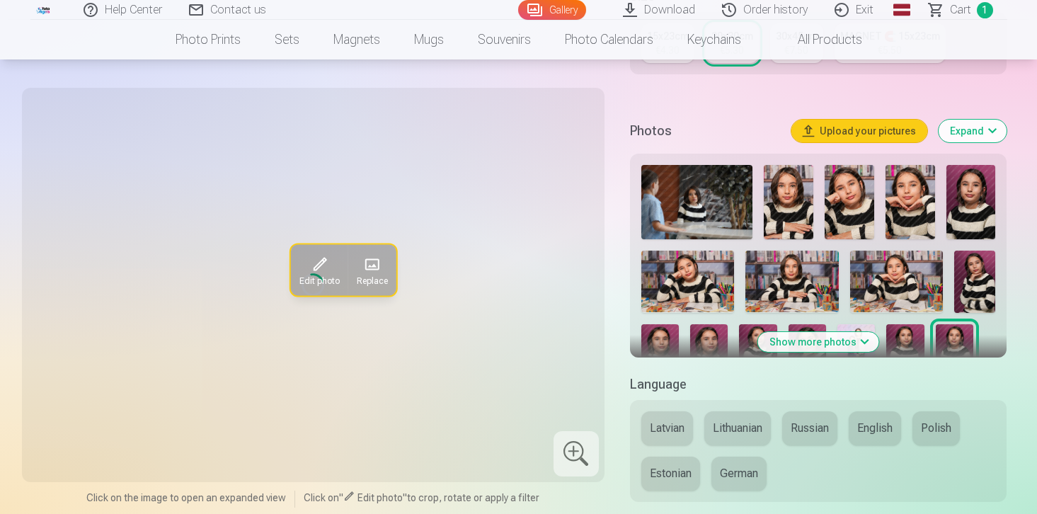
scroll to position [339, 0]
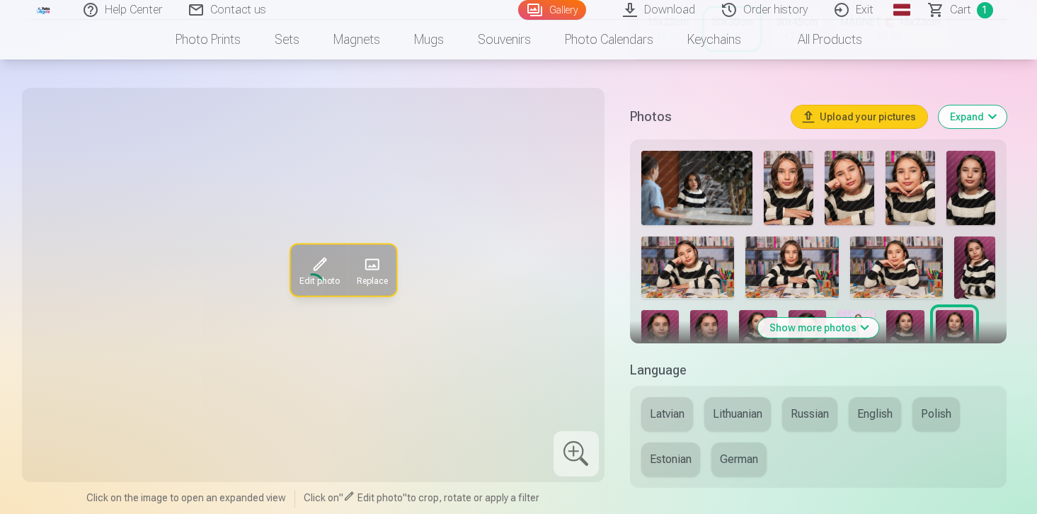
click at [598, 263] on img at bounding box center [687, 267] width 93 height 62
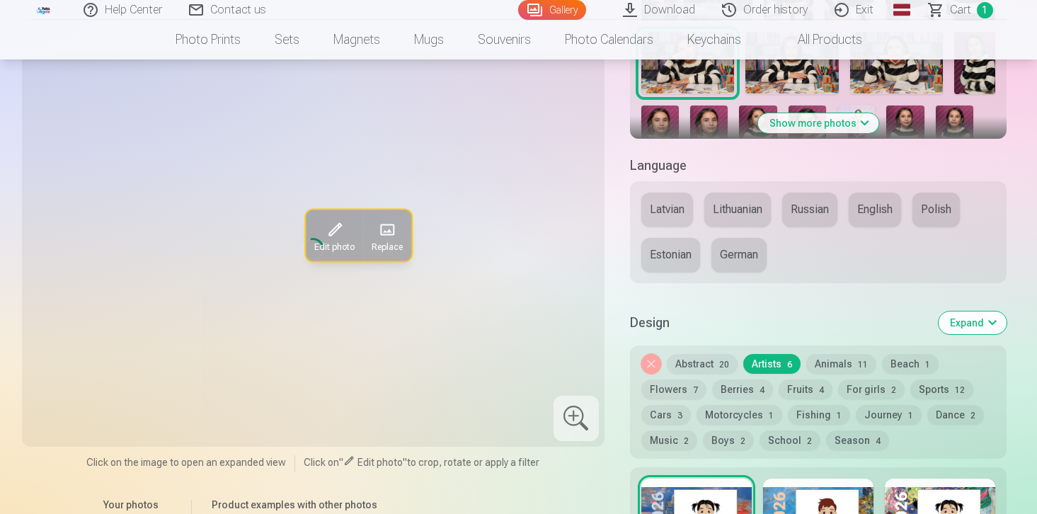
scroll to position [546, 0]
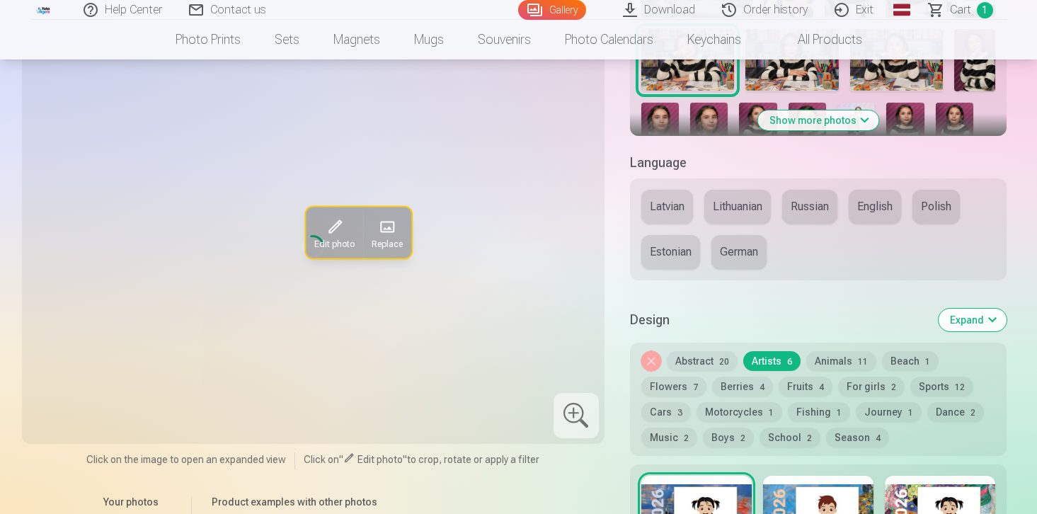
click at [598, 257] on font "German" at bounding box center [739, 251] width 38 height 13
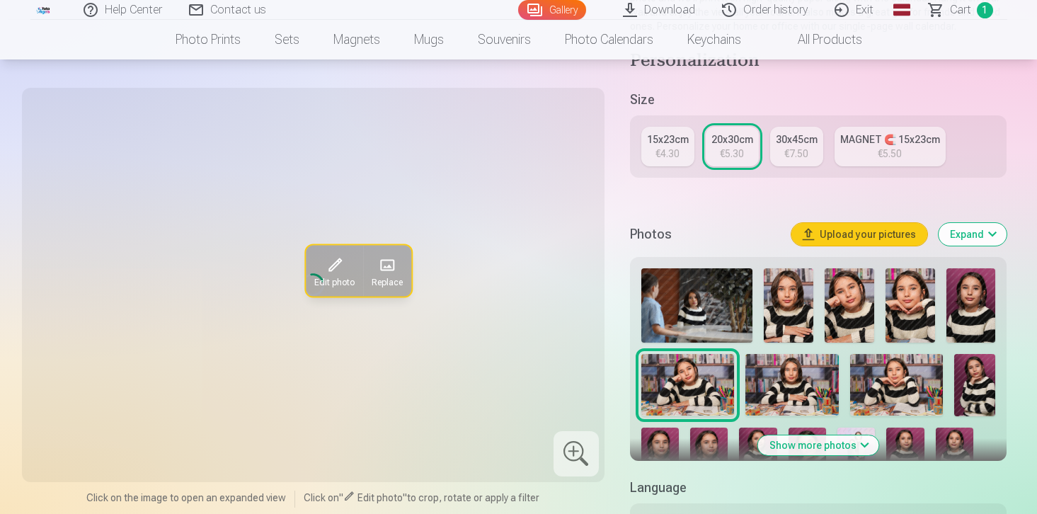
scroll to position [217, 0]
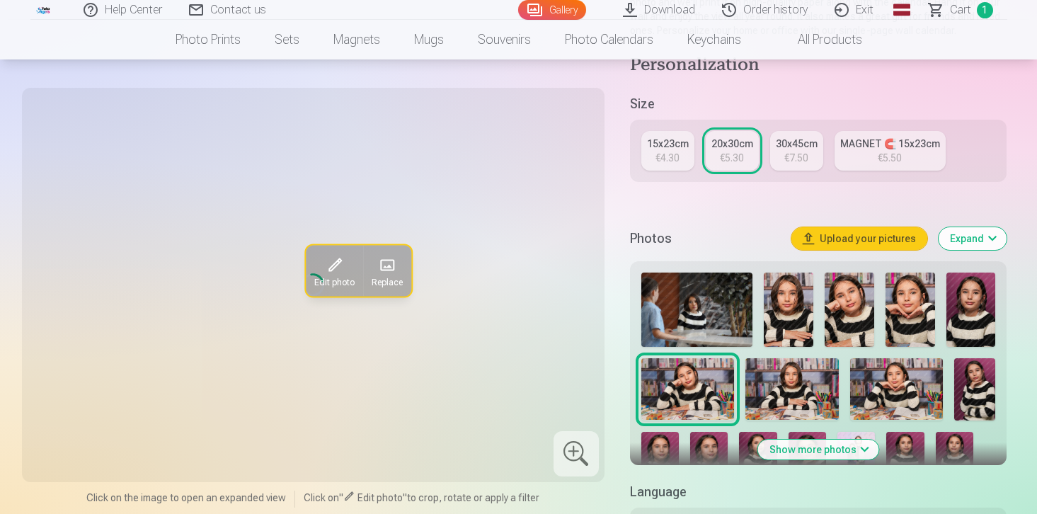
click at [598, 165] on link "15x23cm €4.30" at bounding box center [667, 151] width 53 height 40
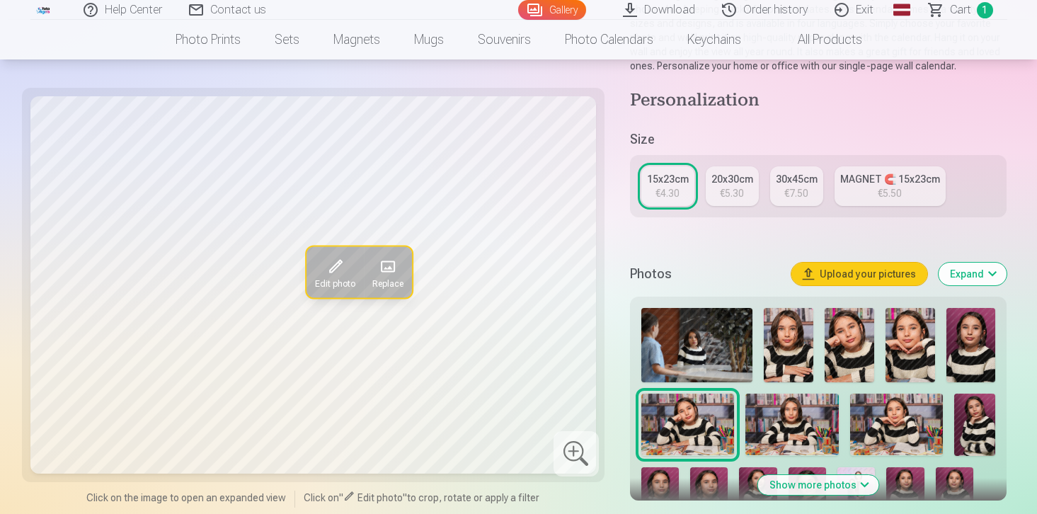
scroll to position [183, 0]
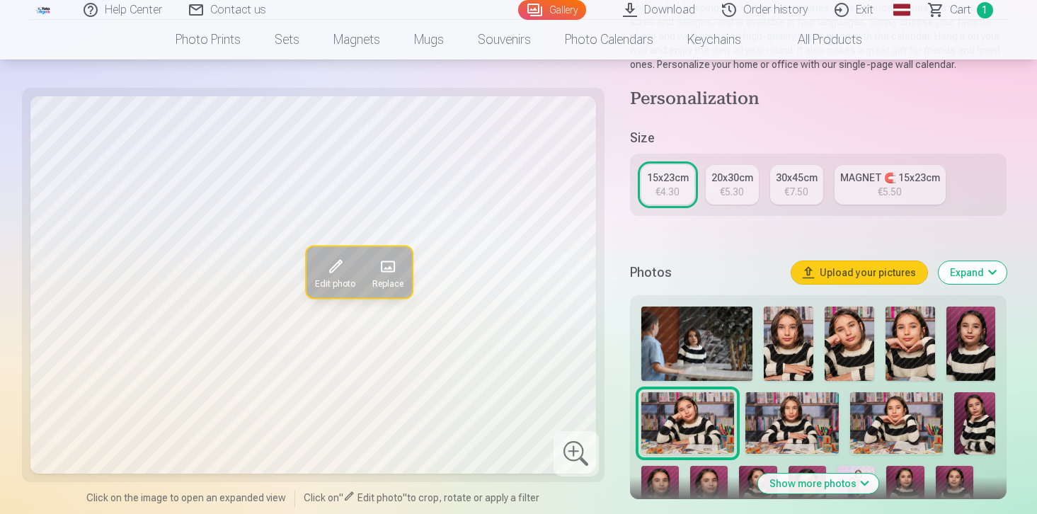
click at [582, 469] on div at bounding box center [575, 453] width 45 height 45
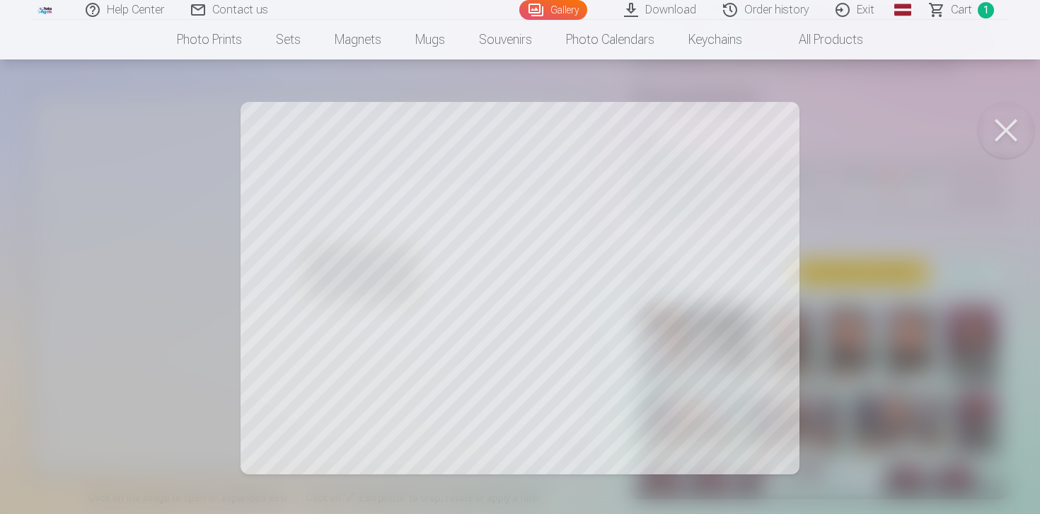
click at [1011, 138] on button at bounding box center [1006, 130] width 57 height 57
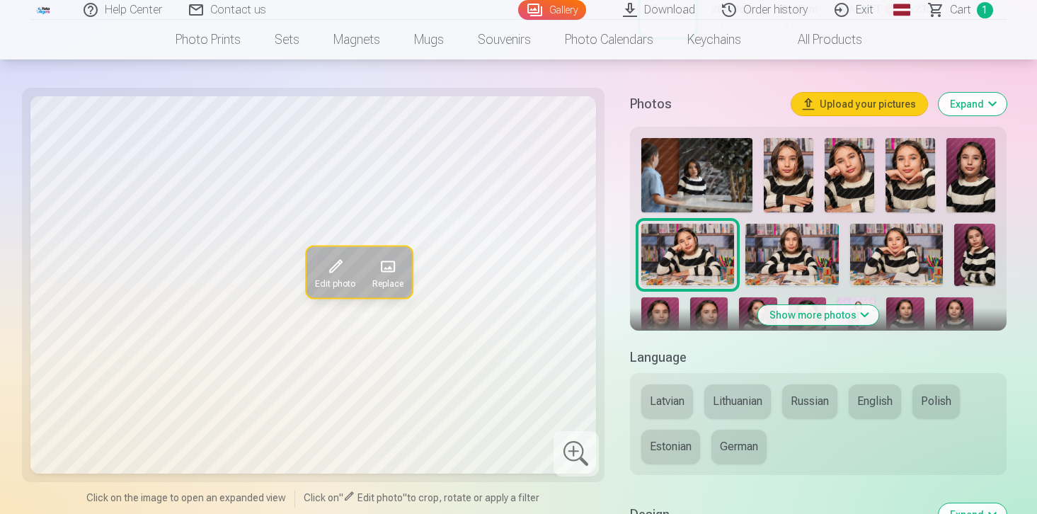
scroll to position [353, 0]
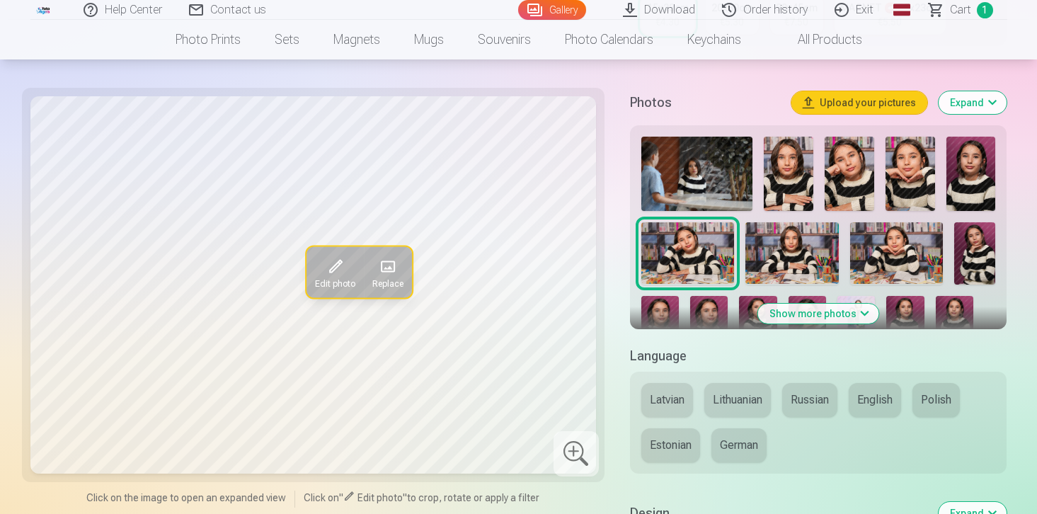
click at [819, 319] on button "Show more photos" at bounding box center [818, 314] width 121 height 20
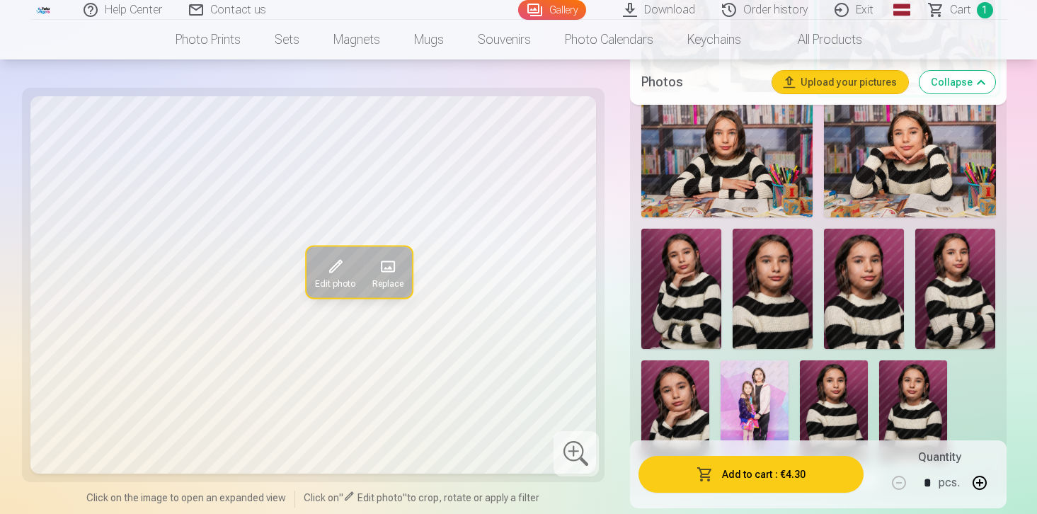
scroll to position [694, 0]
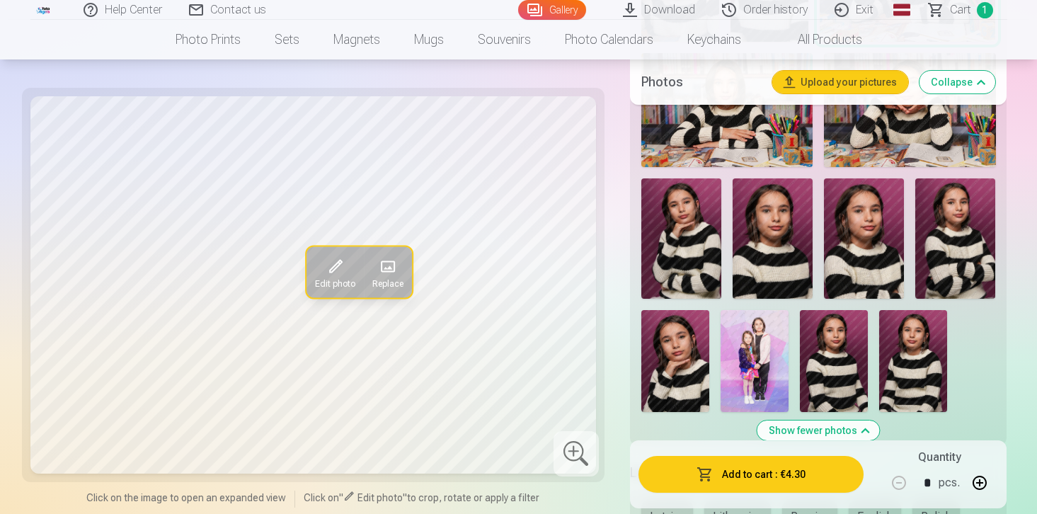
click at [791, 270] on img at bounding box center [772, 238] width 80 height 120
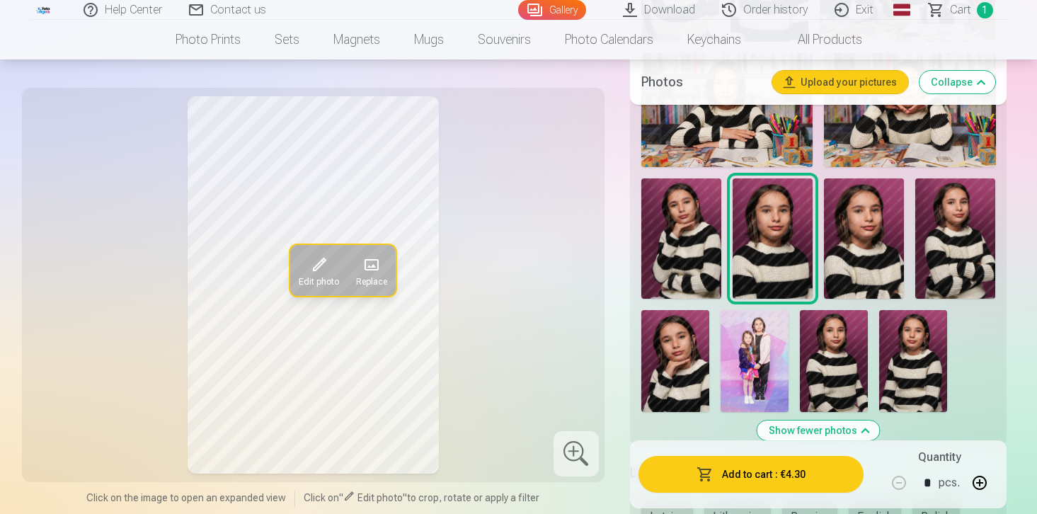
click at [858, 79] on font "Upload your pictures" at bounding box center [848, 81] width 96 height 11
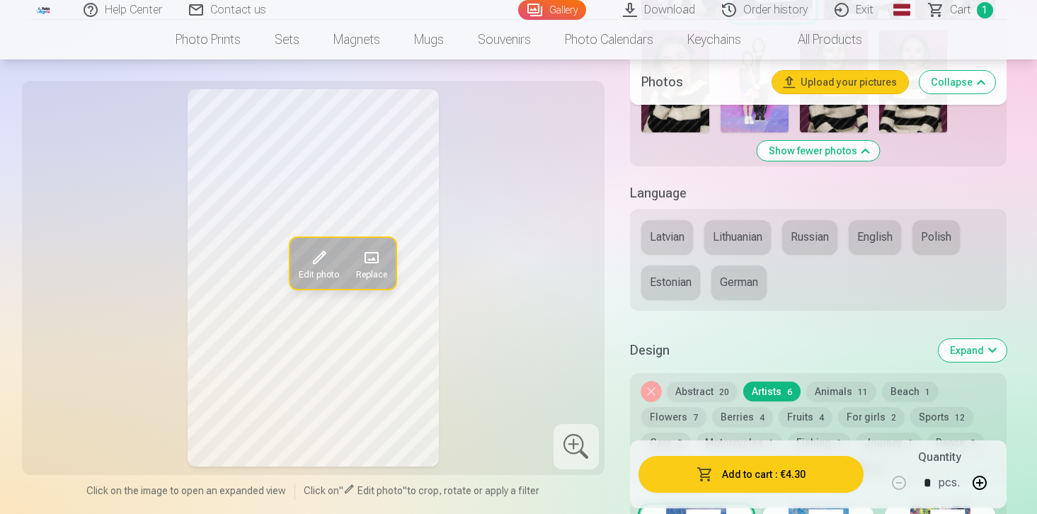
scroll to position [982, 0]
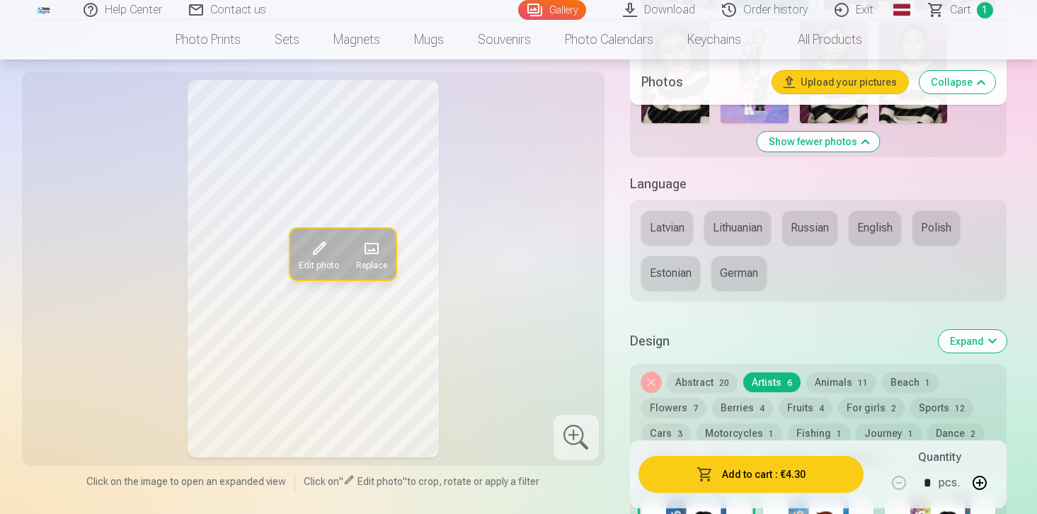
click at [804, 216] on button "Russian" at bounding box center [809, 228] width 55 height 34
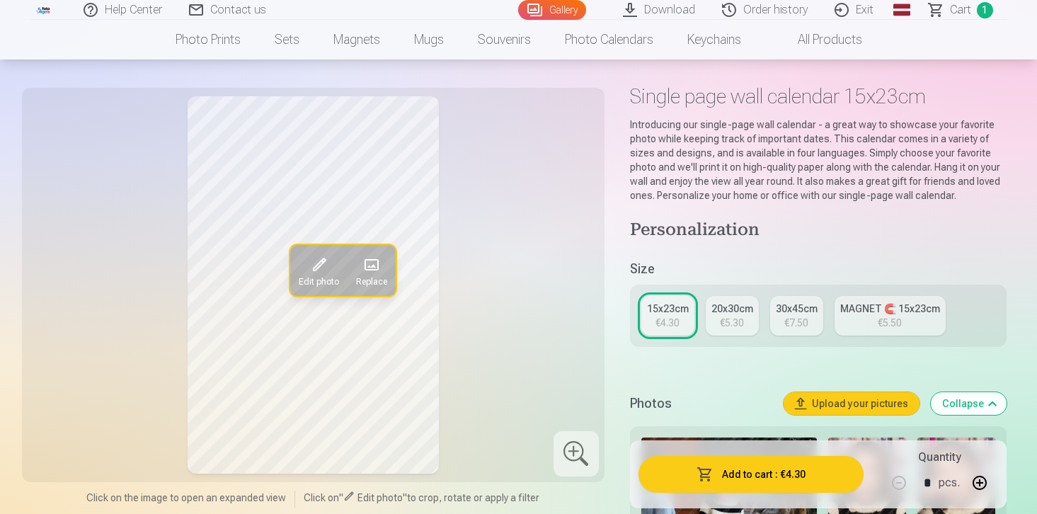
scroll to position [0, 0]
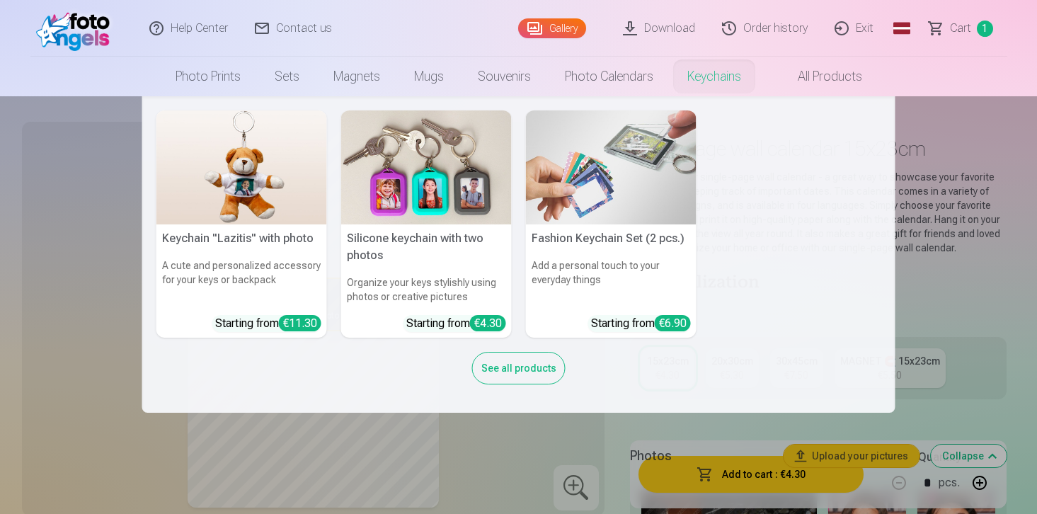
click at [693, 88] on link "Keychains" at bounding box center [714, 77] width 88 height 40
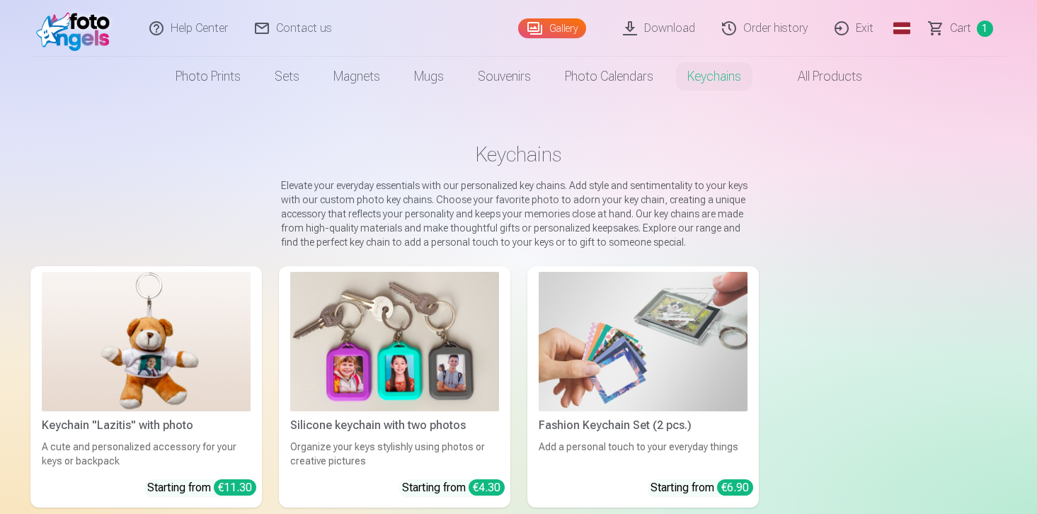
click at [379, 338] on img at bounding box center [394, 341] width 209 height 139
